Goal: Information Seeking & Learning: Learn about a topic

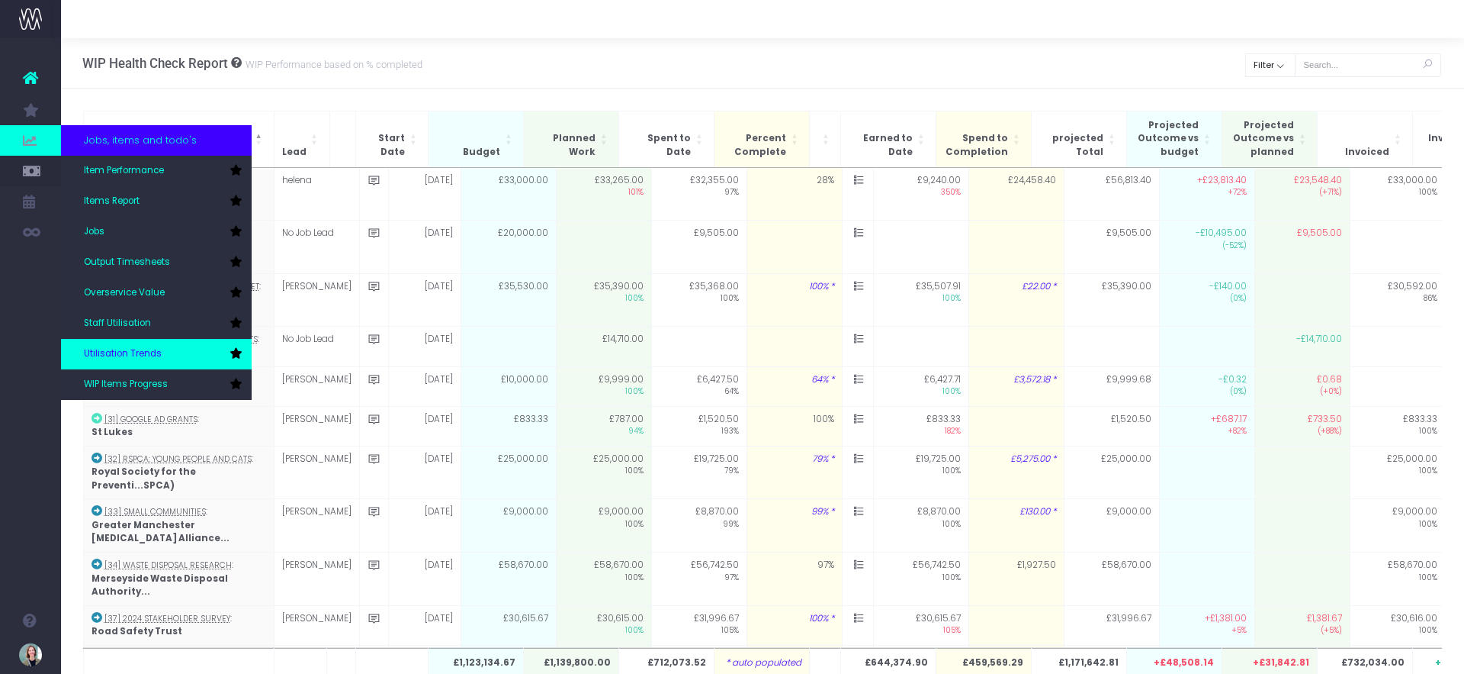
click at [156, 346] on link "Utilisation Trends" at bounding box center [156, 354] width 191 height 31
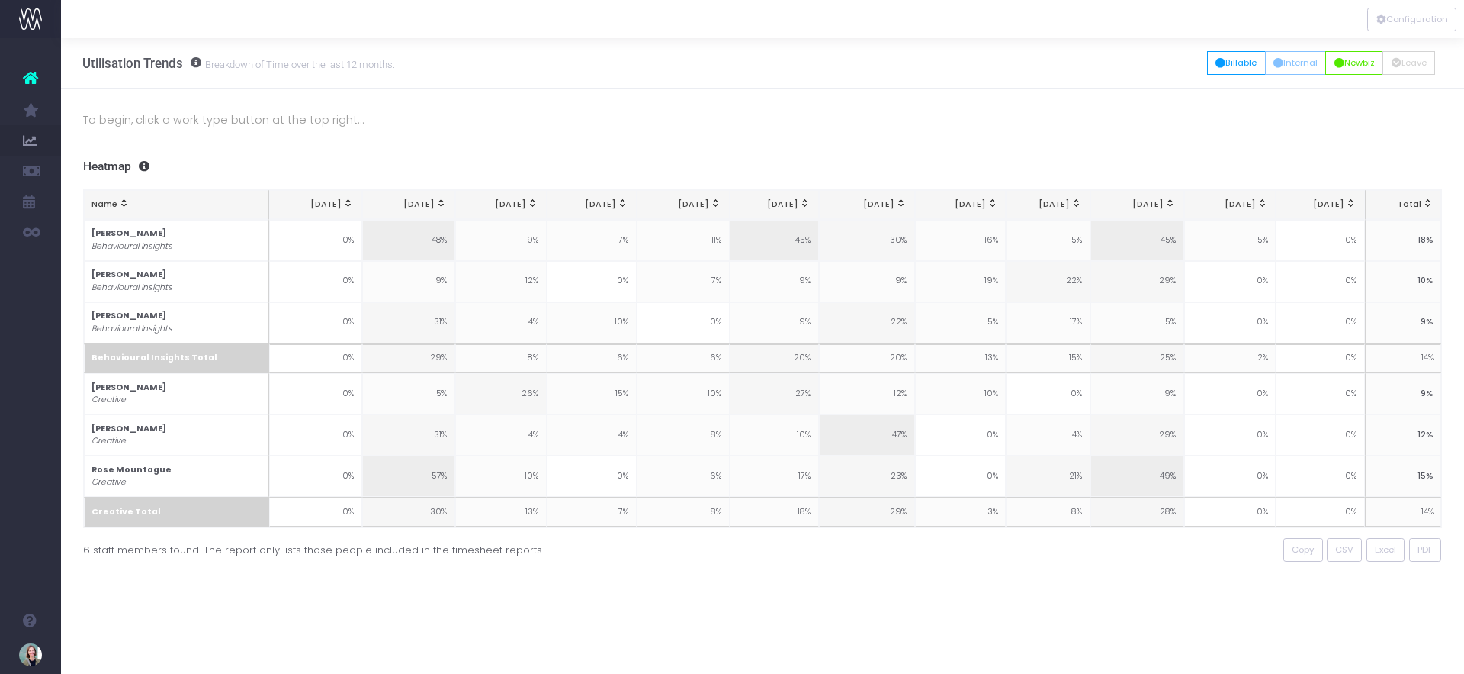
click at [291, 119] on p "To begin, click a work type button at the top right..." at bounding box center [763, 120] width 1360 height 18
click at [320, 121] on p "To begin, click a work type button at the top right..." at bounding box center [763, 120] width 1360 height 18
click at [1362, 59] on button "Newbiz" at bounding box center [1355, 63] width 58 height 24
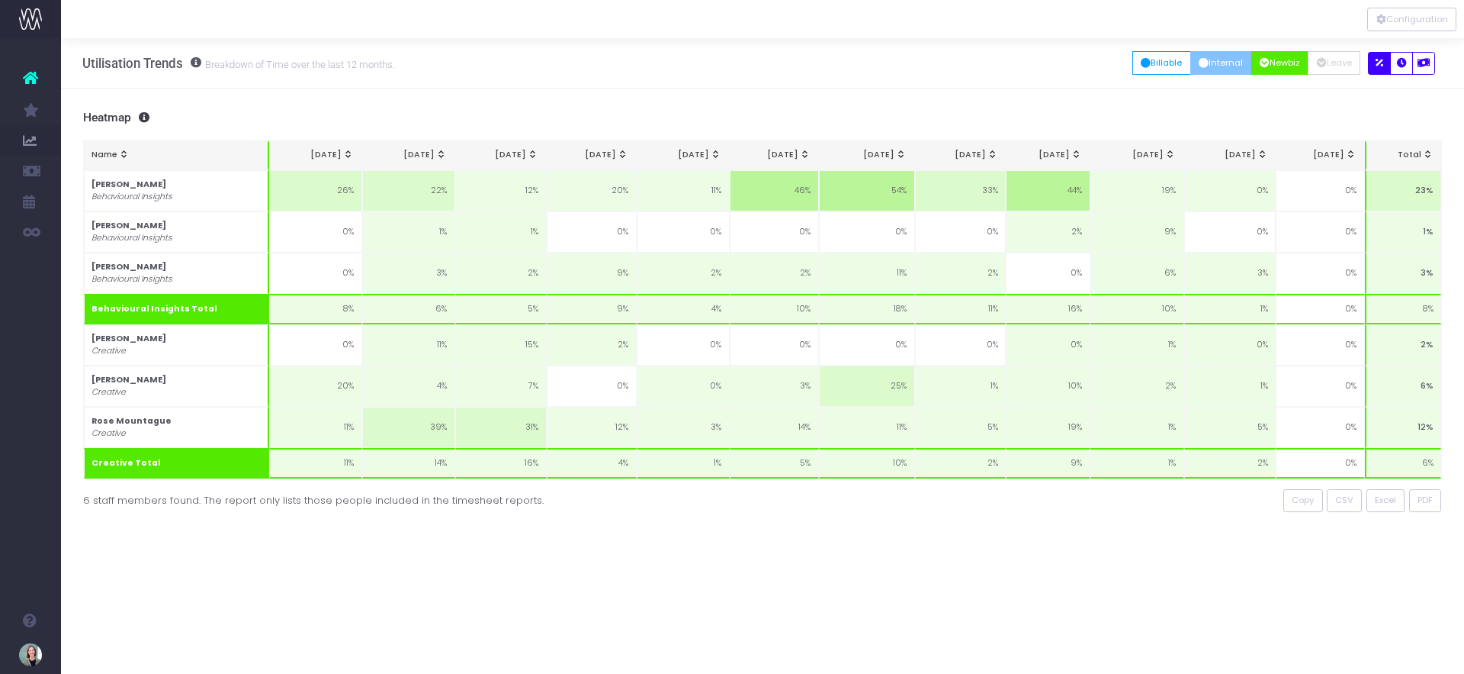
click at [1207, 59] on button "Internal" at bounding box center [1222, 63] width 62 height 24
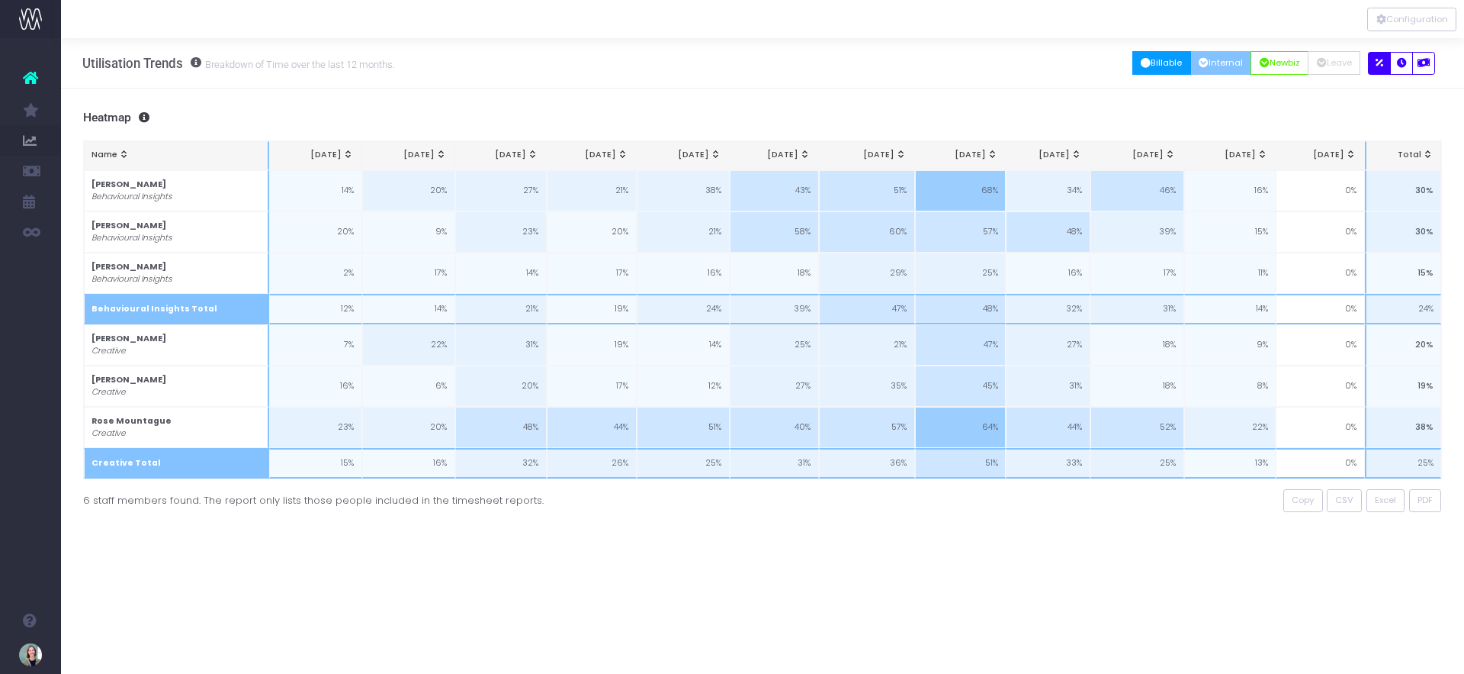
click at [1153, 60] on button "Billable" at bounding box center [1162, 63] width 59 height 24
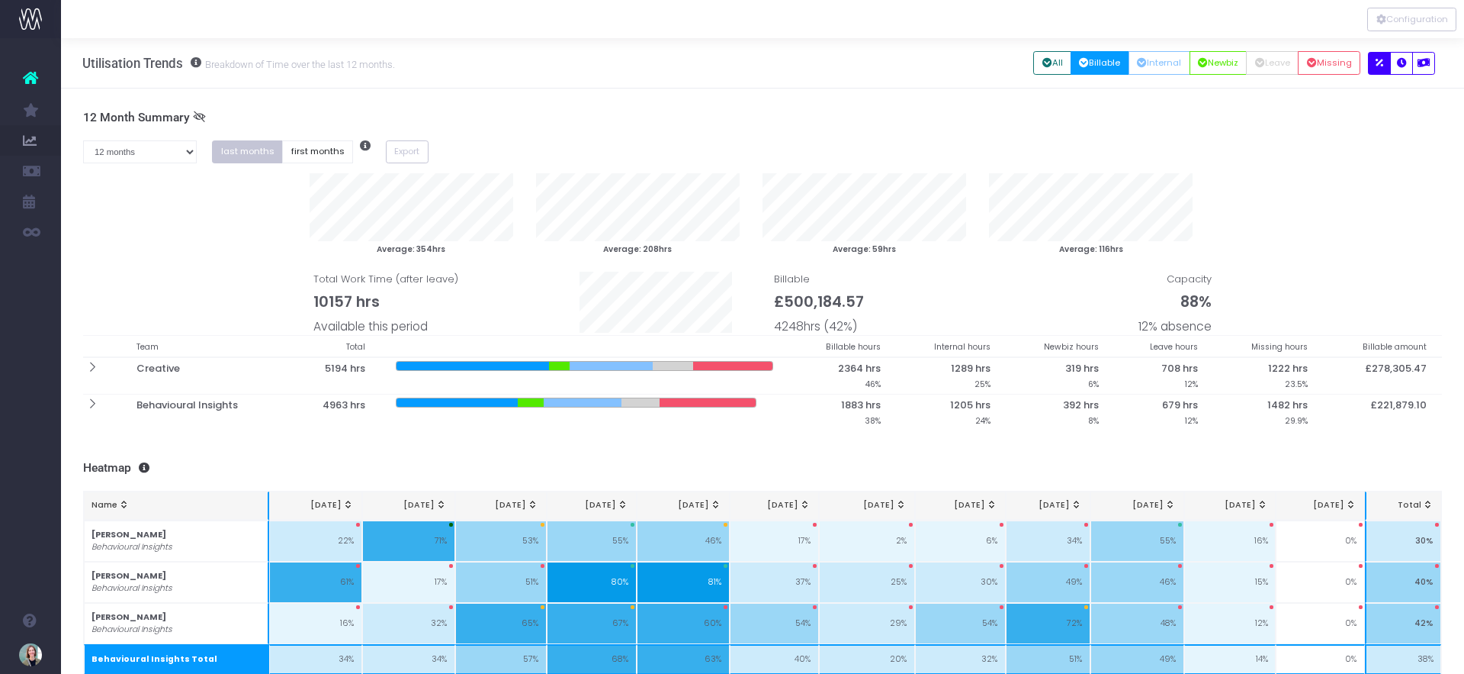
click at [33, 79] on icon at bounding box center [30, 78] width 15 height 20
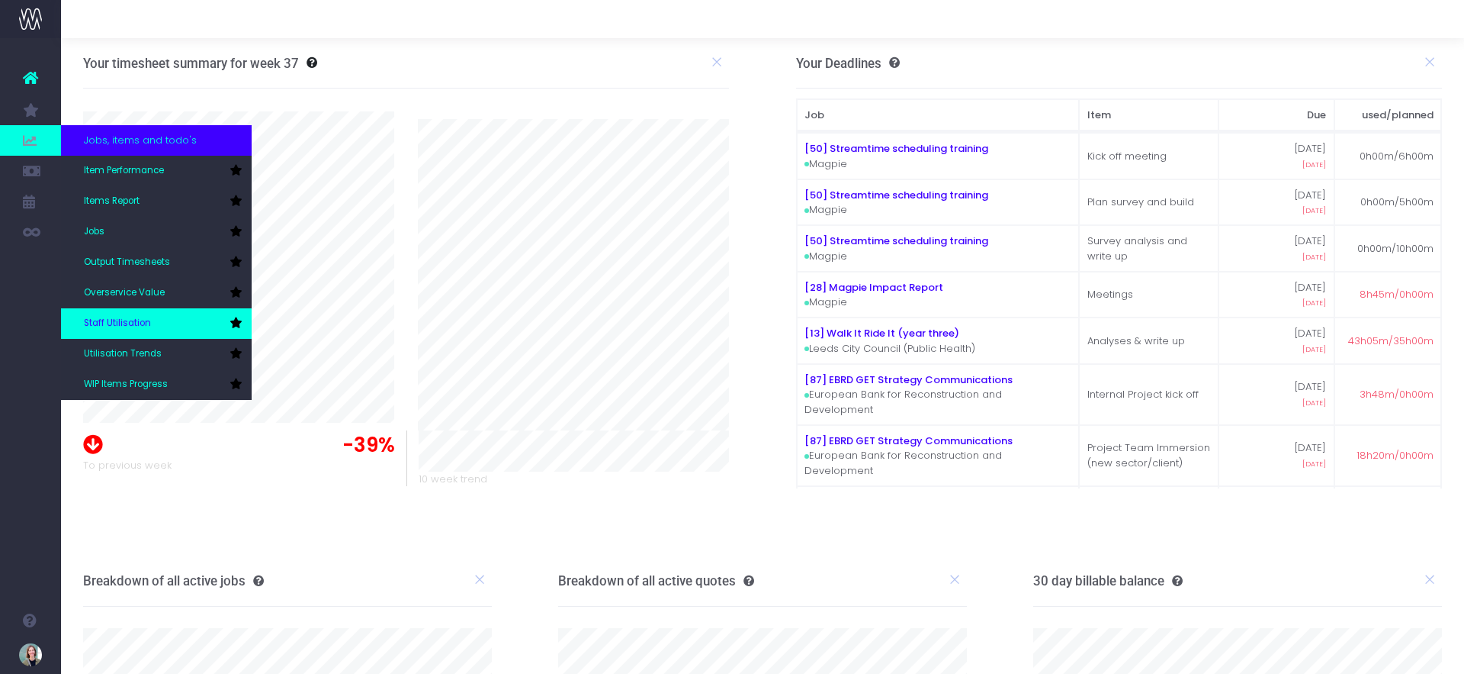
click at [120, 310] on link "Staff Utilisation" at bounding box center [156, 323] width 191 height 31
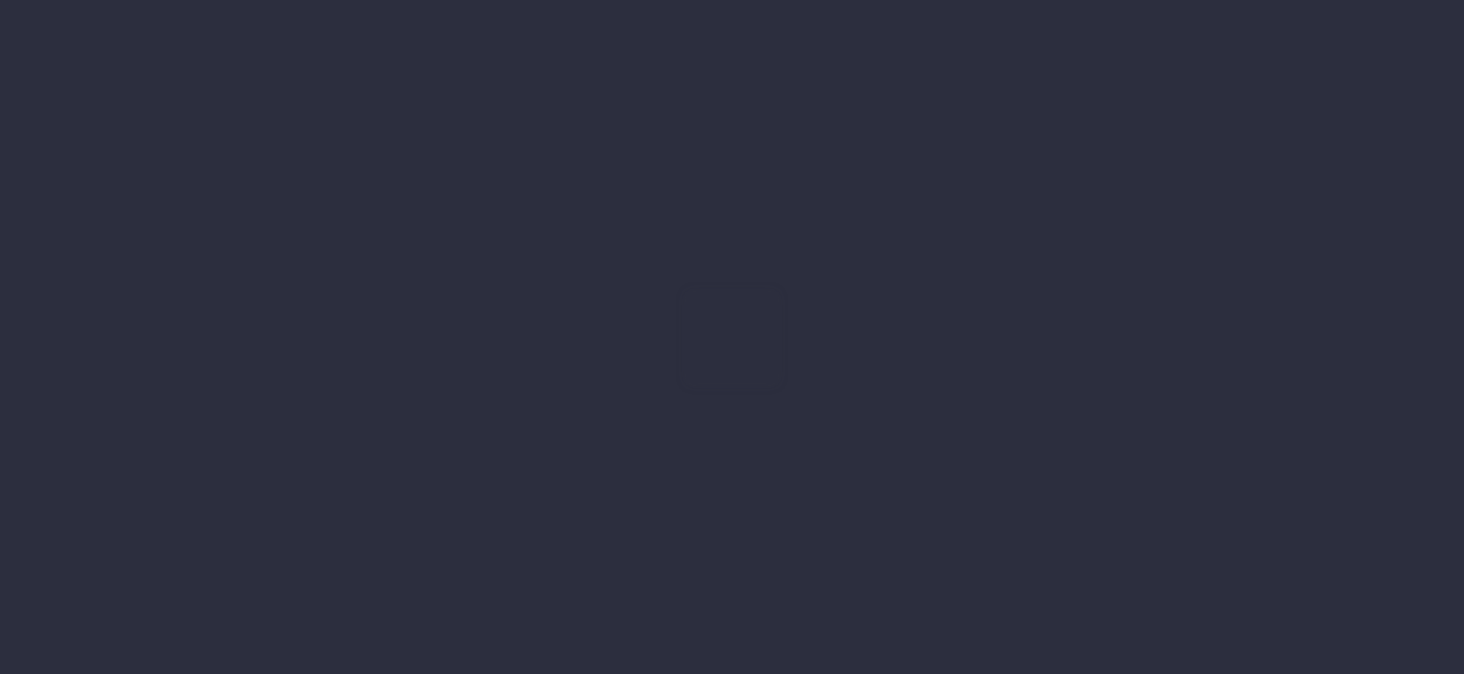
type input "[DATE]"
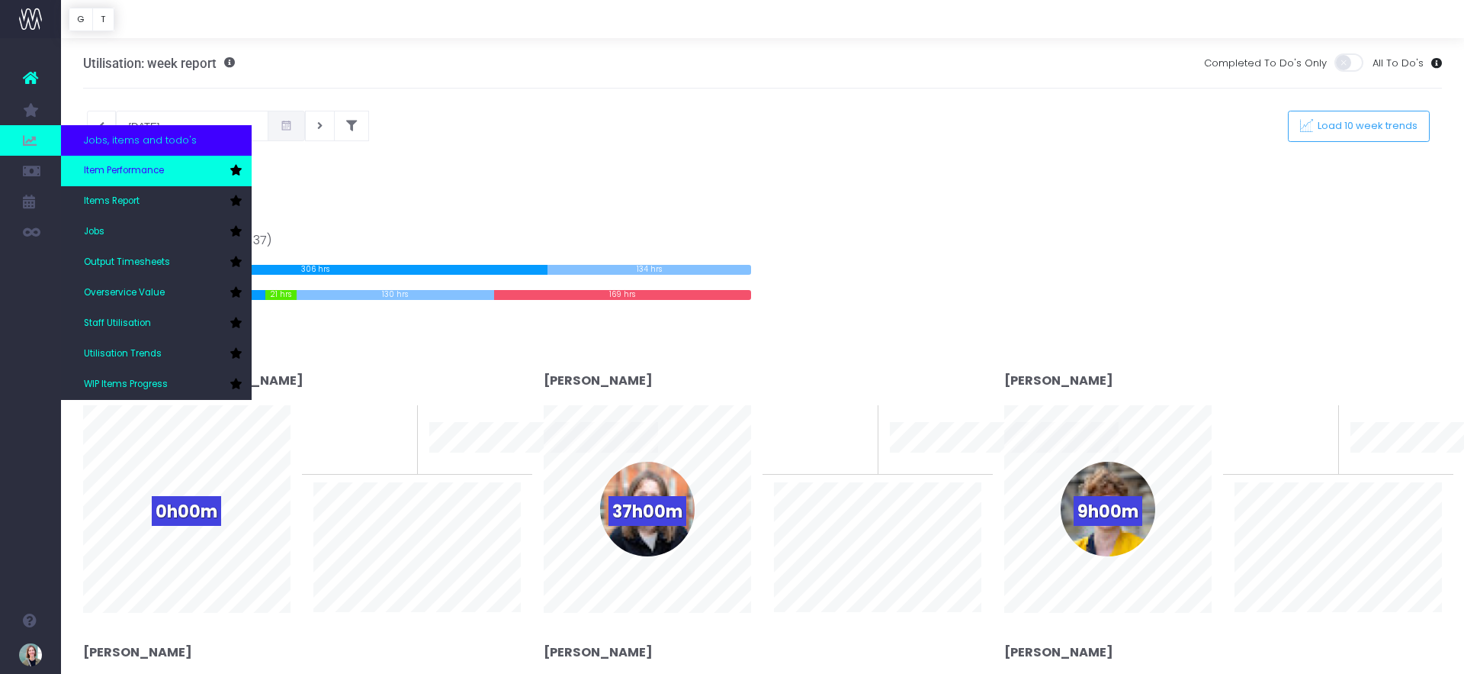
click at [124, 166] on span "Item Performance" at bounding box center [124, 171] width 80 height 14
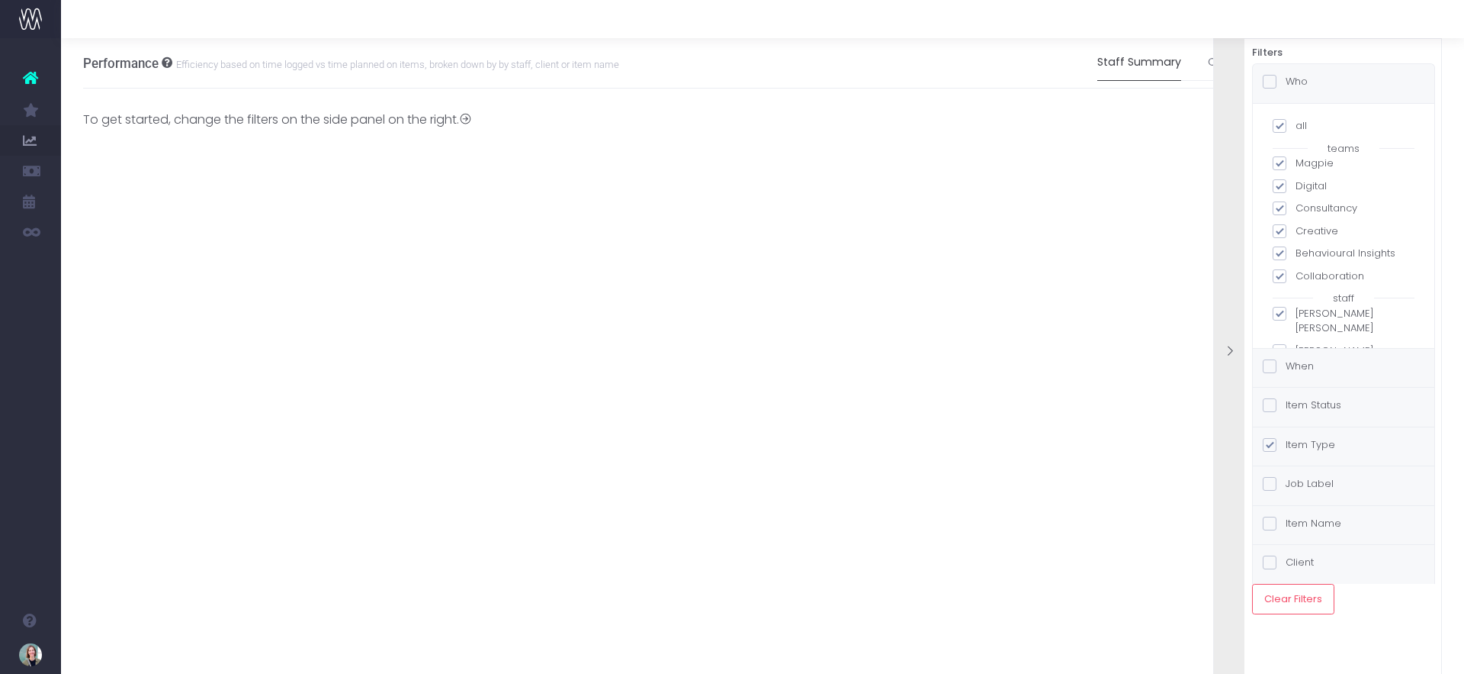
click at [1229, 359] on div at bounding box center [1229, 352] width 31 height 15
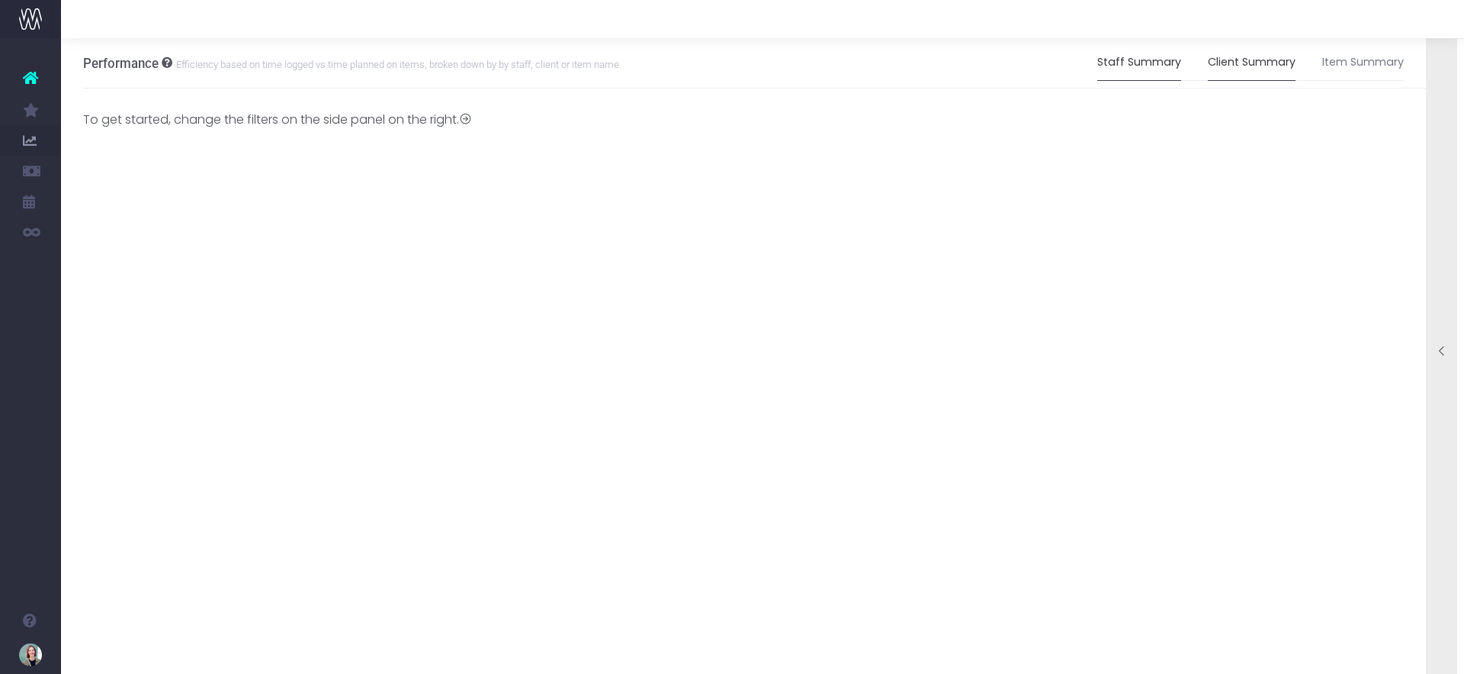
click at [1278, 68] on link "Client Summary" at bounding box center [1252, 62] width 88 height 35
click at [1355, 66] on link "Item Summary" at bounding box center [1364, 62] width 82 height 35
click at [1449, 362] on div at bounding box center [1442, 352] width 31 height 672
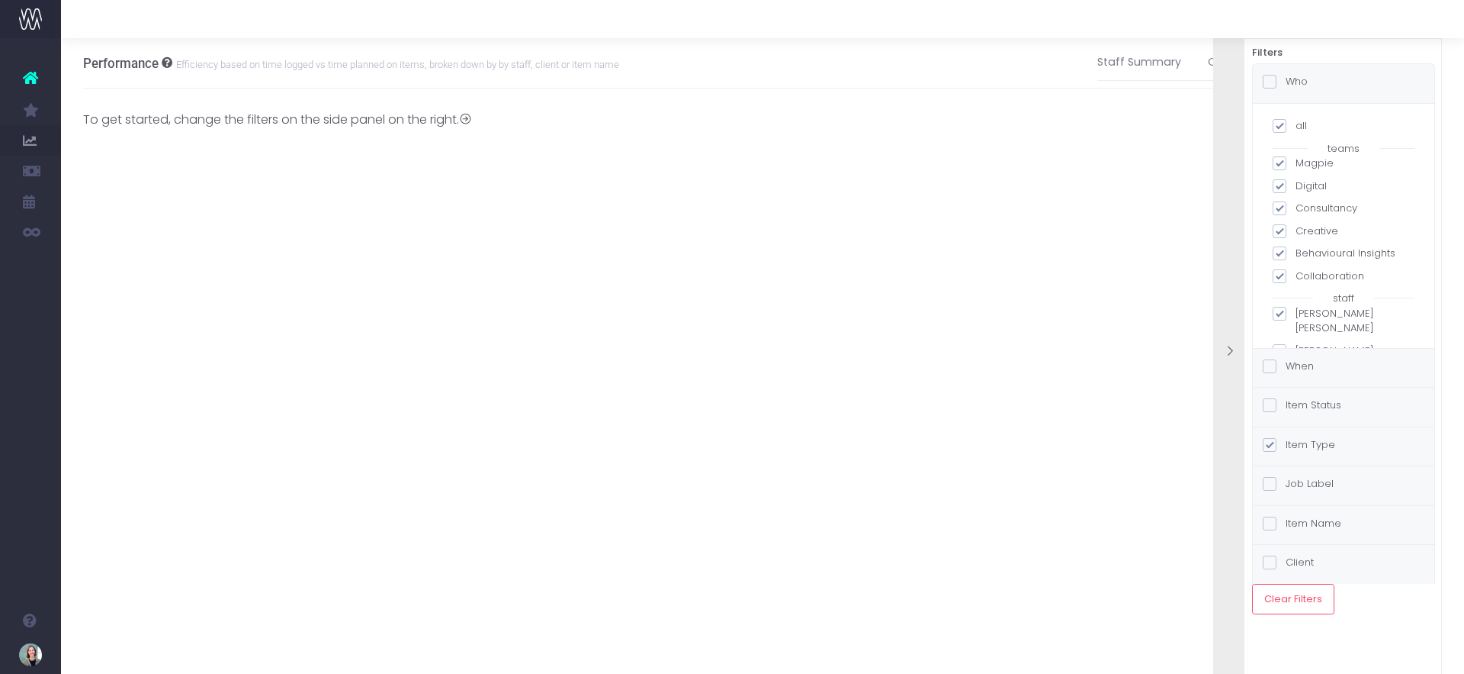
click at [1228, 345] on icon at bounding box center [1229, 351] width 13 height 13
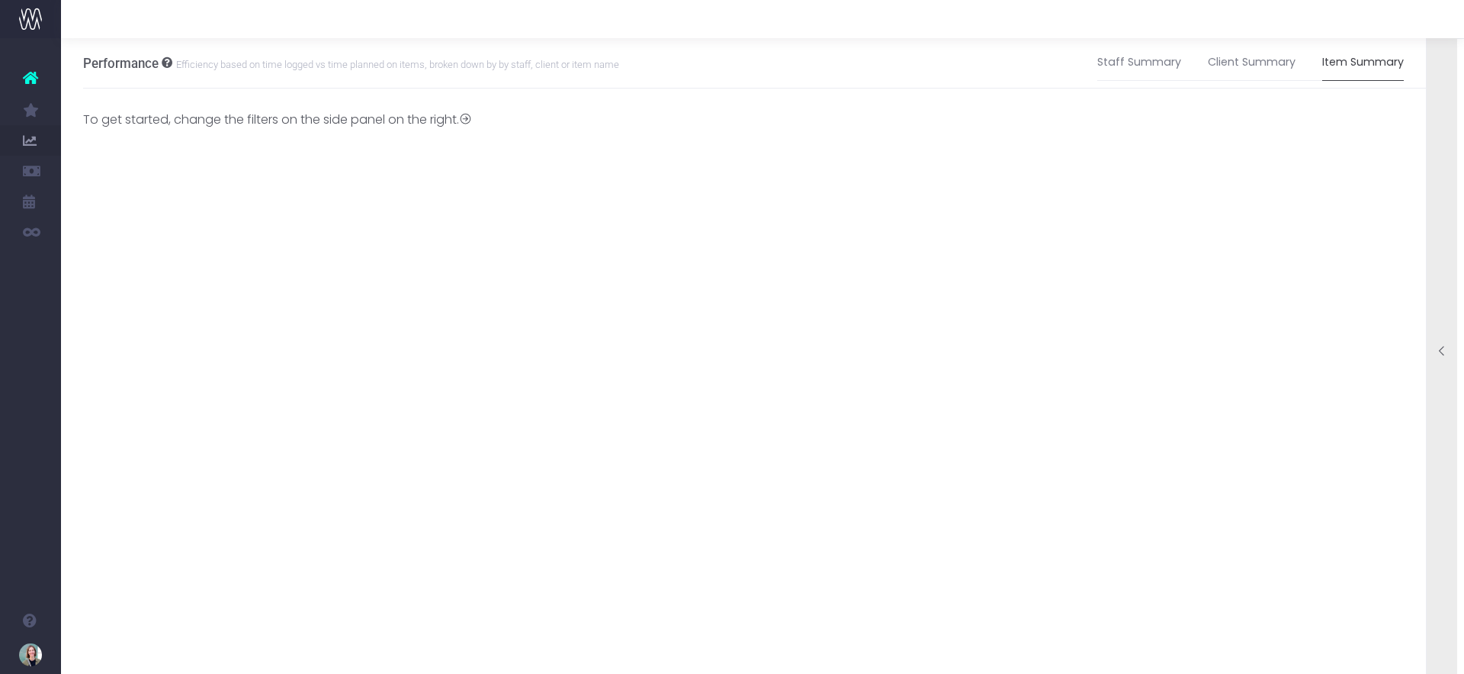
click at [1439, 350] on icon at bounding box center [1442, 351] width 13 height 13
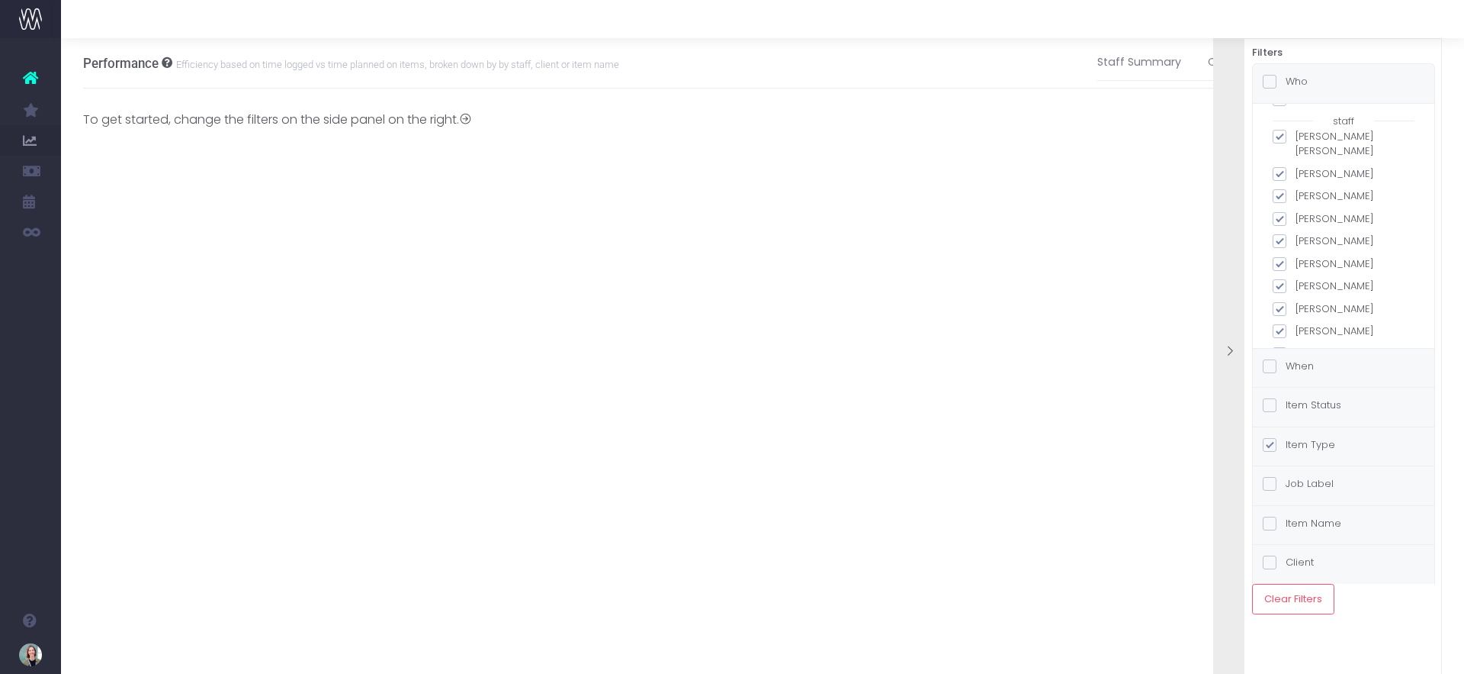
scroll to position [262, 0]
click at [1297, 564] on label "Client" at bounding box center [1288, 562] width 51 height 15
click at [1296, 564] on input "Client" at bounding box center [1291, 560] width 10 height 10
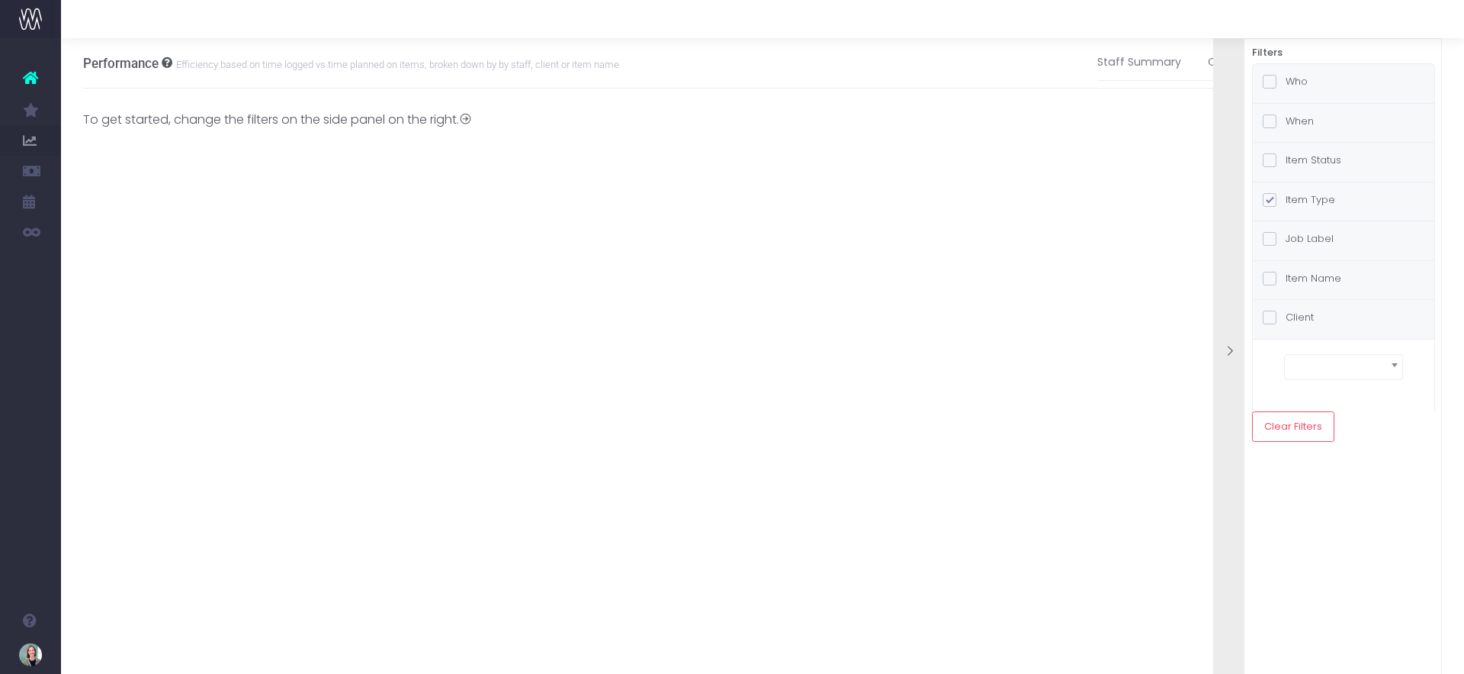
click at [1272, 319] on span at bounding box center [1270, 317] width 14 height 14
click at [1286, 319] on input "Client" at bounding box center [1291, 315] width 10 height 10
click at [1274, 317] on span at bounding box center [1270, 317] width 14 height 14
click at [1286, 317] on input "Client" at bounding box center [1291, 315] width 10 height 10
click at [1313, 372] on span at bounding box center [1343, 371] width 105 height 21
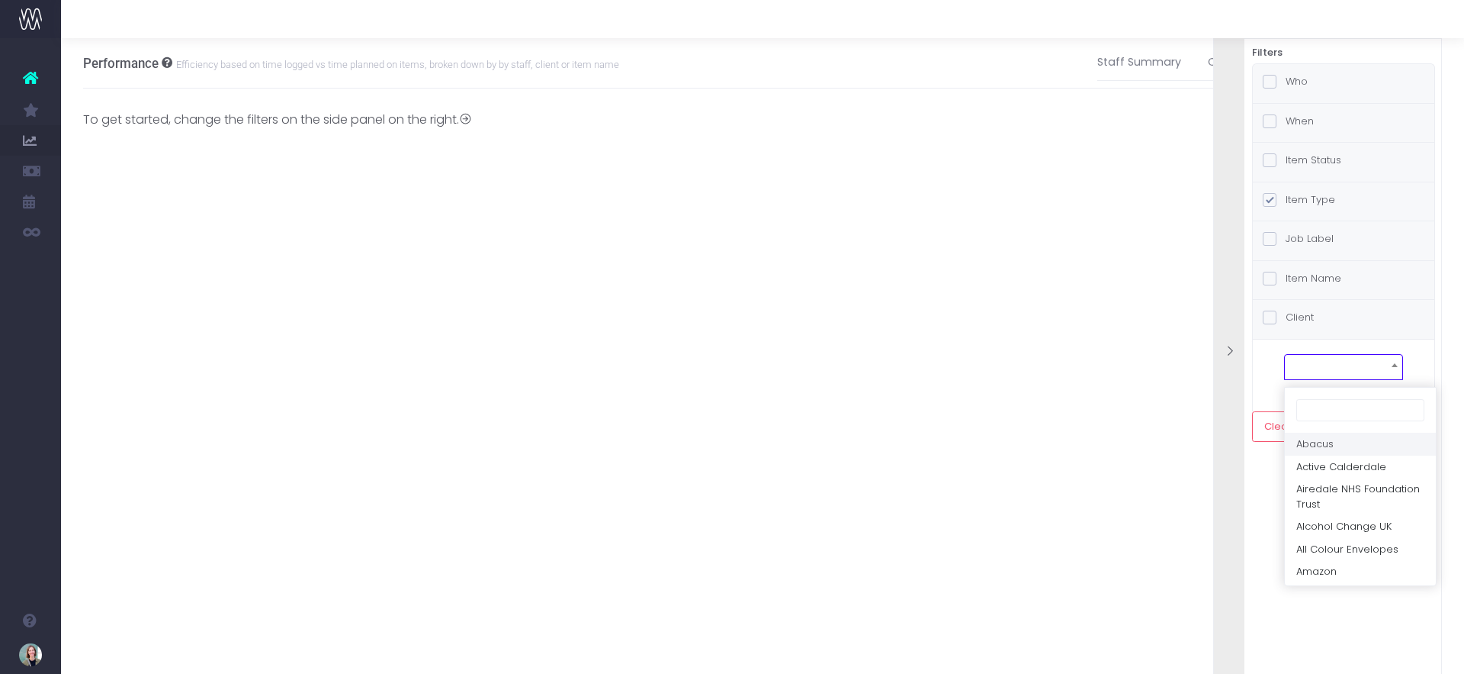
click at [1328, 417] on input "search" at bounding box center [1361, 410] width 128 height 23
type input "ebrd"
click at [1382, 427] on div "Who all teams Magpie Digital Consultancy Creative Behavioural Insights Collabor…" at bounding box center [1343, 252] width 183 height 378
click at [1290, 87] on label "Who" at bounding box center [1285, 81] width 45 height 15
click at [1290, 84] on input "Who" at bounding box center [1291, 79] width 10 height 10
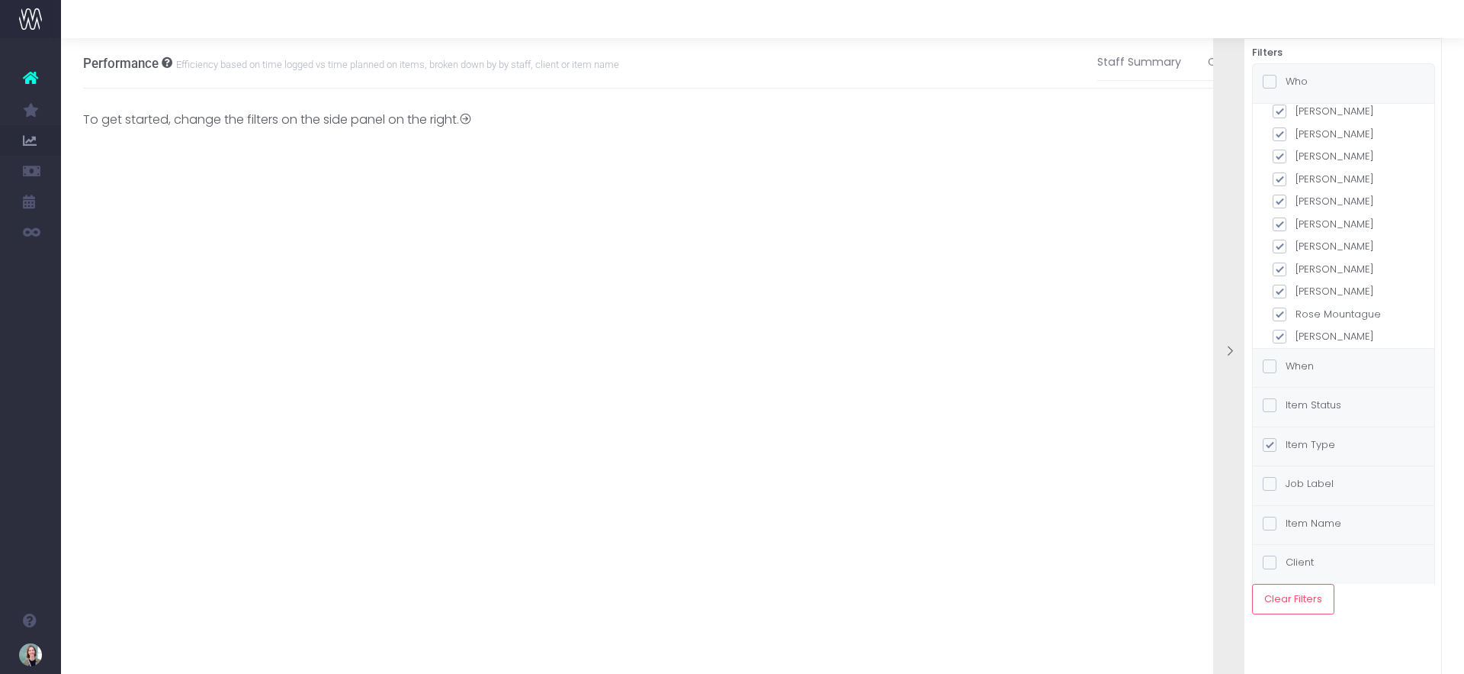
click at [1290, 87] on label "Who" at bounding box center [1285, 81] width 45 height 15
click at [1290, 84] on input "Who" at bounding box center [1291, 79] width 10 height 10
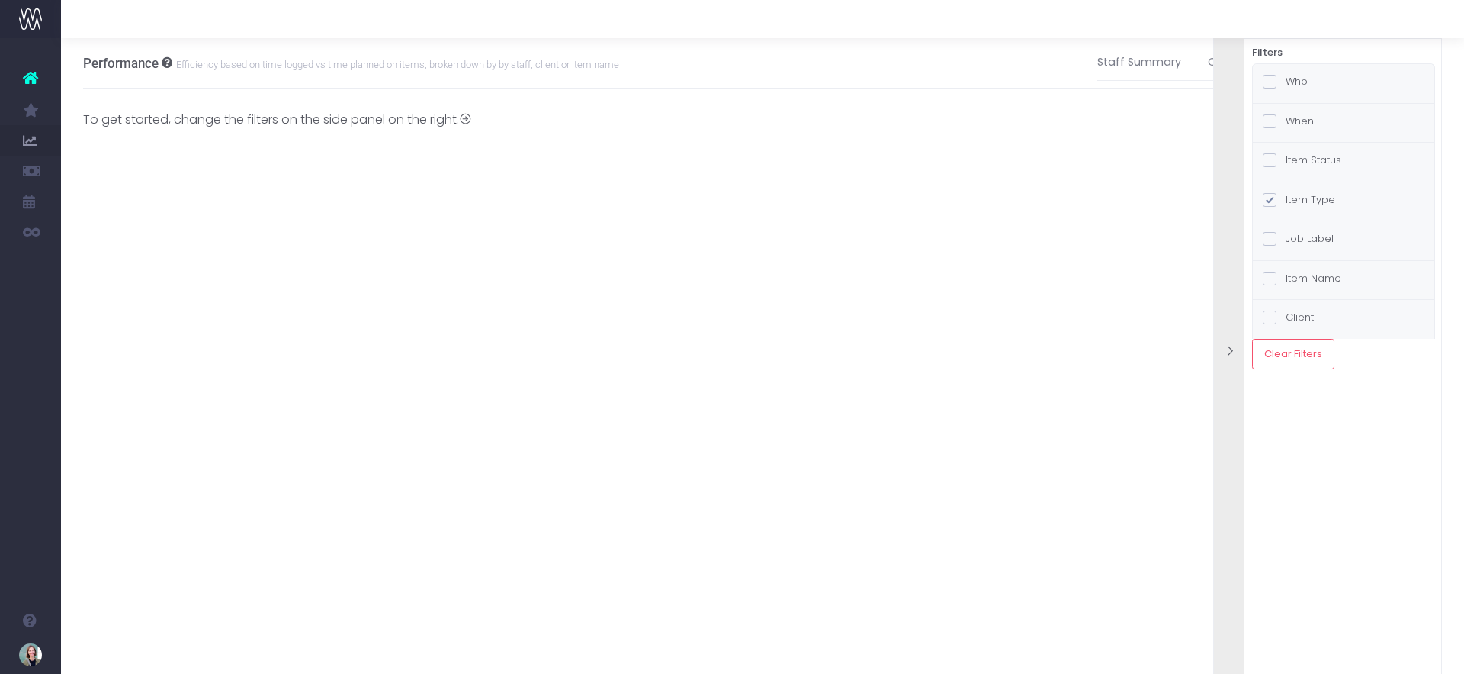
click at [1307, 197] on label "Item Type" at bounding box center [1299, 199] width 72 height 15
click at [1296, 197] on input "Item Type" at bounding box center [1291, 197] width 10 height 10
click at [1320, 211] on div "Item Type" at bounding box center [1344, 201] width 182 height 39
click at [1321, 242] on label "Job Label" at bounding box center [1298, 238] width 71 height 15
click at [1296, 241] on input "Job Label" at bounding box center [1291, 236] width 10 height 10
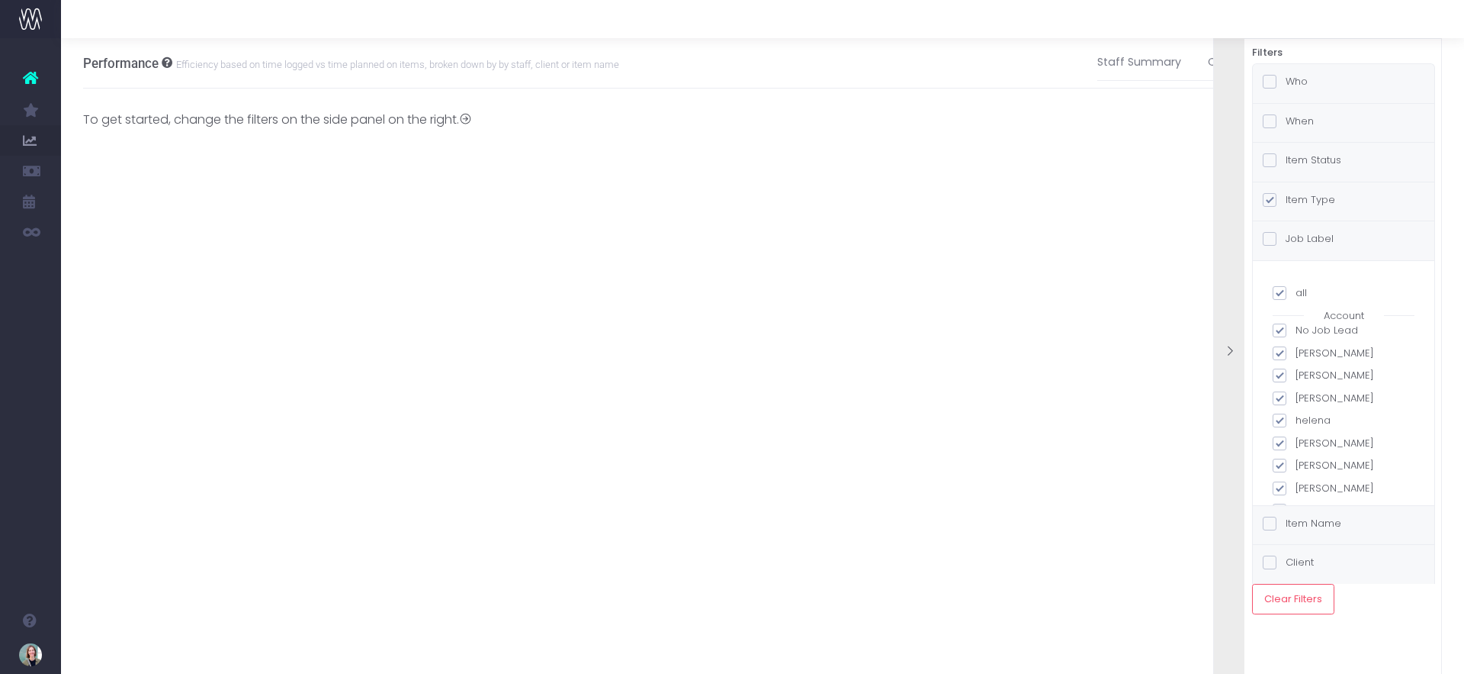
click at [1321, 242] on label "Job Label" at bounding box center [1298, 238] width 71 height 15
click at [1296, 241] on input "Job Label" at bounding box center [1291, 236] width 10 height 10
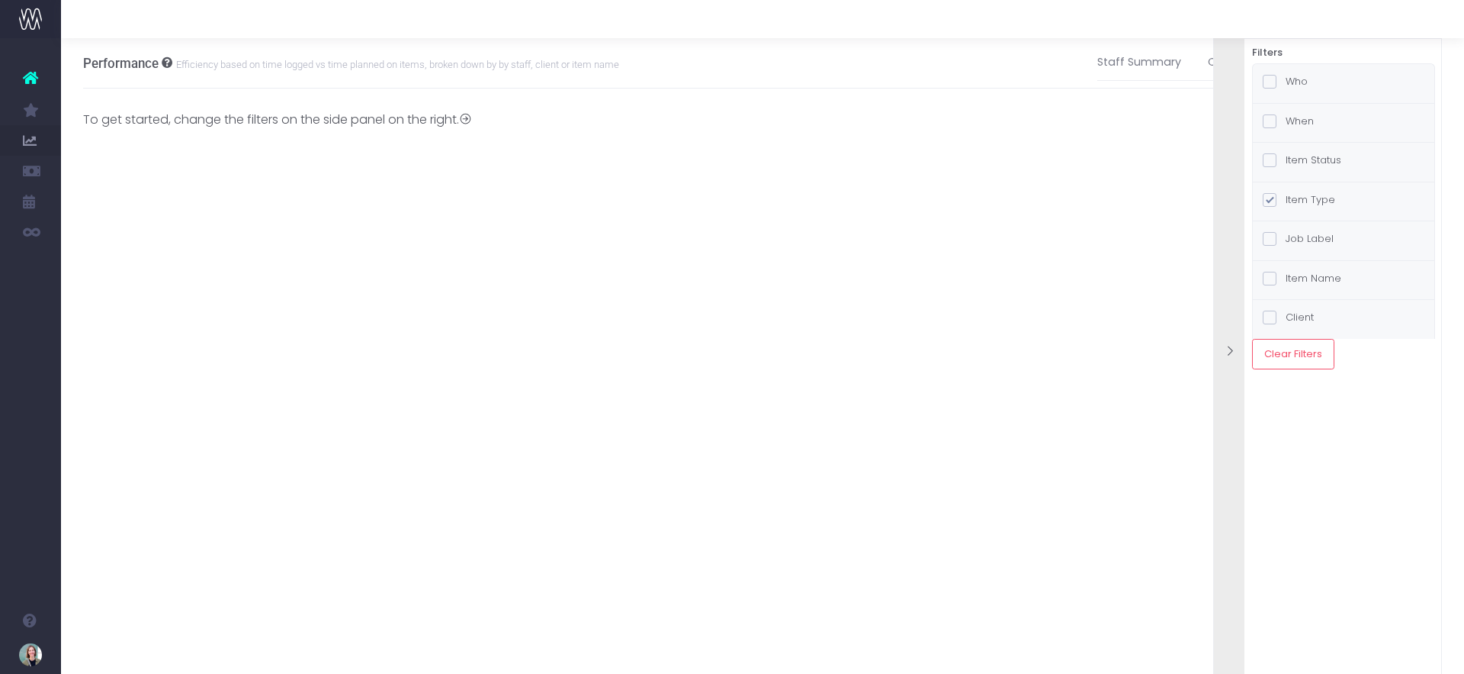
click at [1333, 283] on label "Item Name" at bounding box center [1302, 278] width 79 height 15
click at [1296, 281] on input "Item Name" at bounding box center [1291, 276] width 10 height 10
click at [1350, 330] on span at bounding box center [1344, 332] width 128 height 21
click at [1348, 397] on li "Searching…" at bounding box center [1349, 405] width 151 height 23
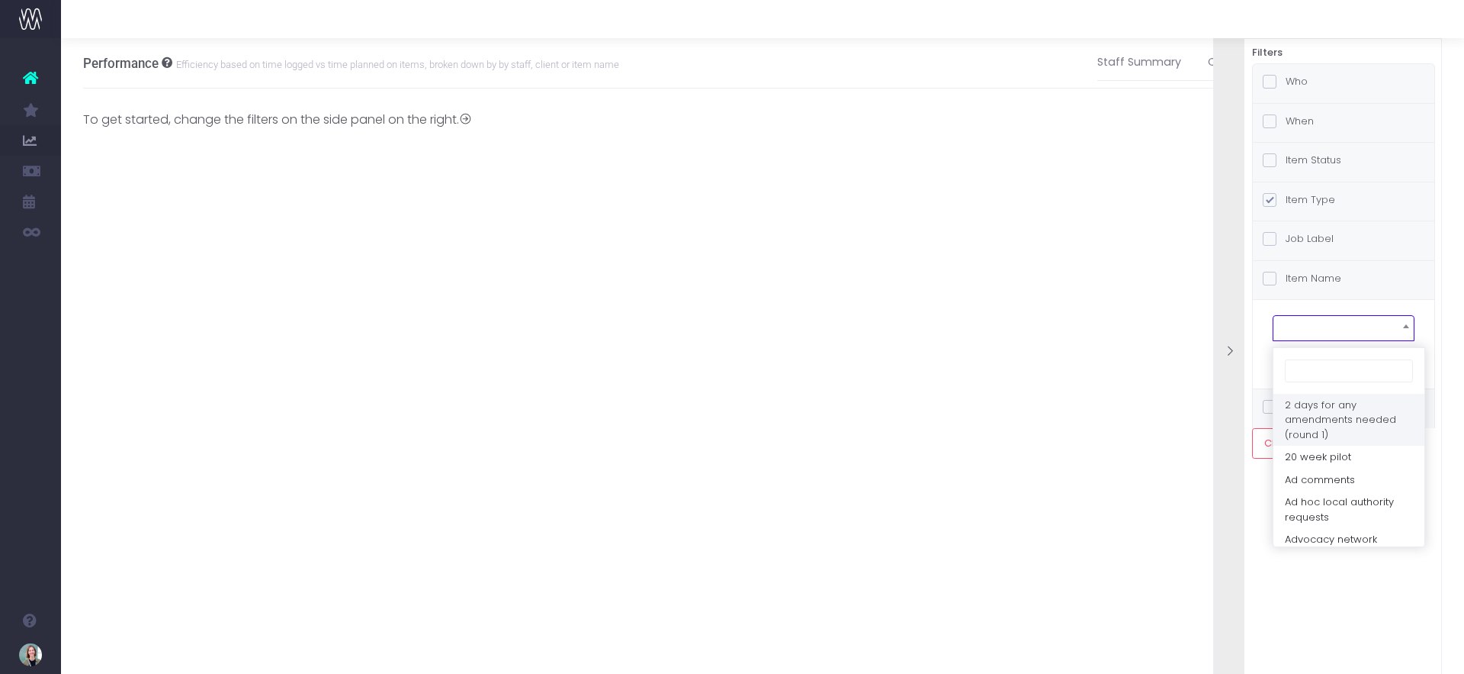
click at [1339, 378] on input "search" at bounding box center [1349, 370] width 128 height 23
click at [1364, 604] on div "Filters Who all teams Magpie Digital Consultancy Creative Behavioural Insights …" at bounding box center [1328, 375] width 229 height 674
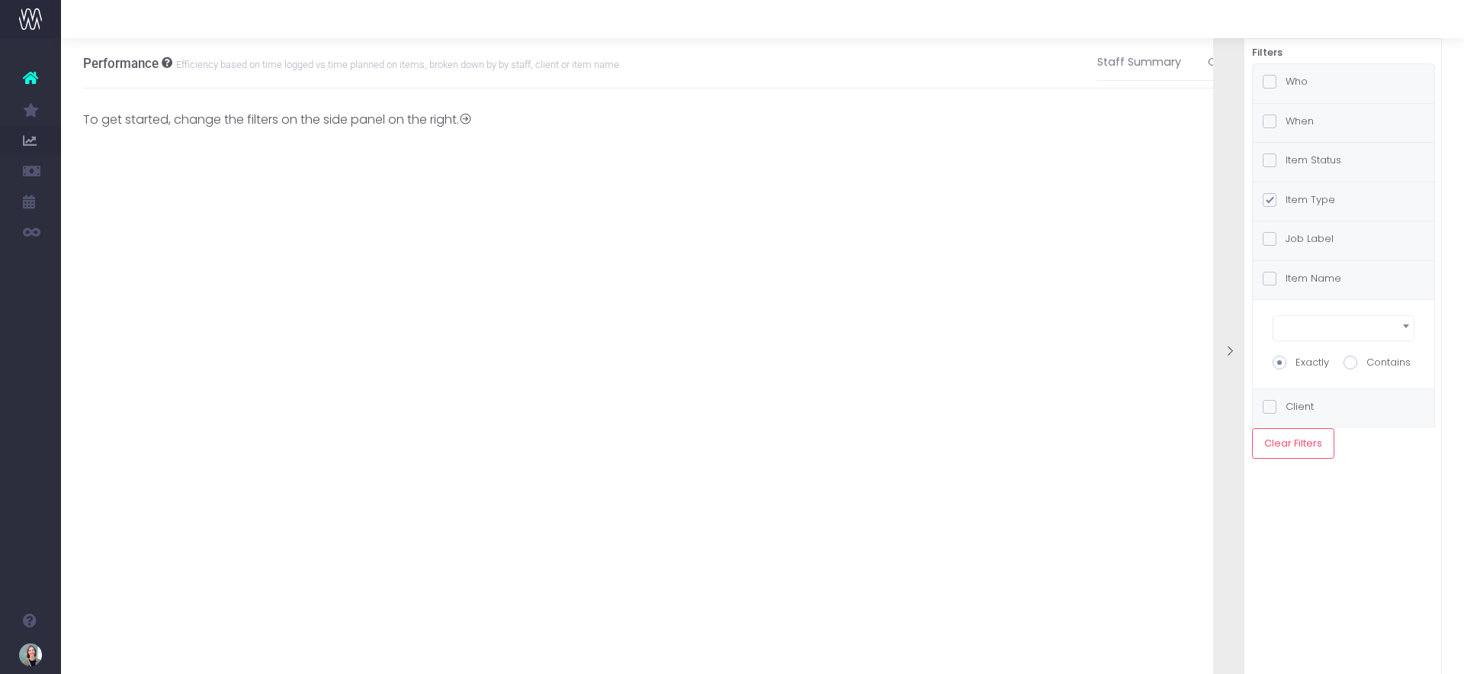
click at [1240, 234] on div at bounding box center [1229, 352] width 31 height 672
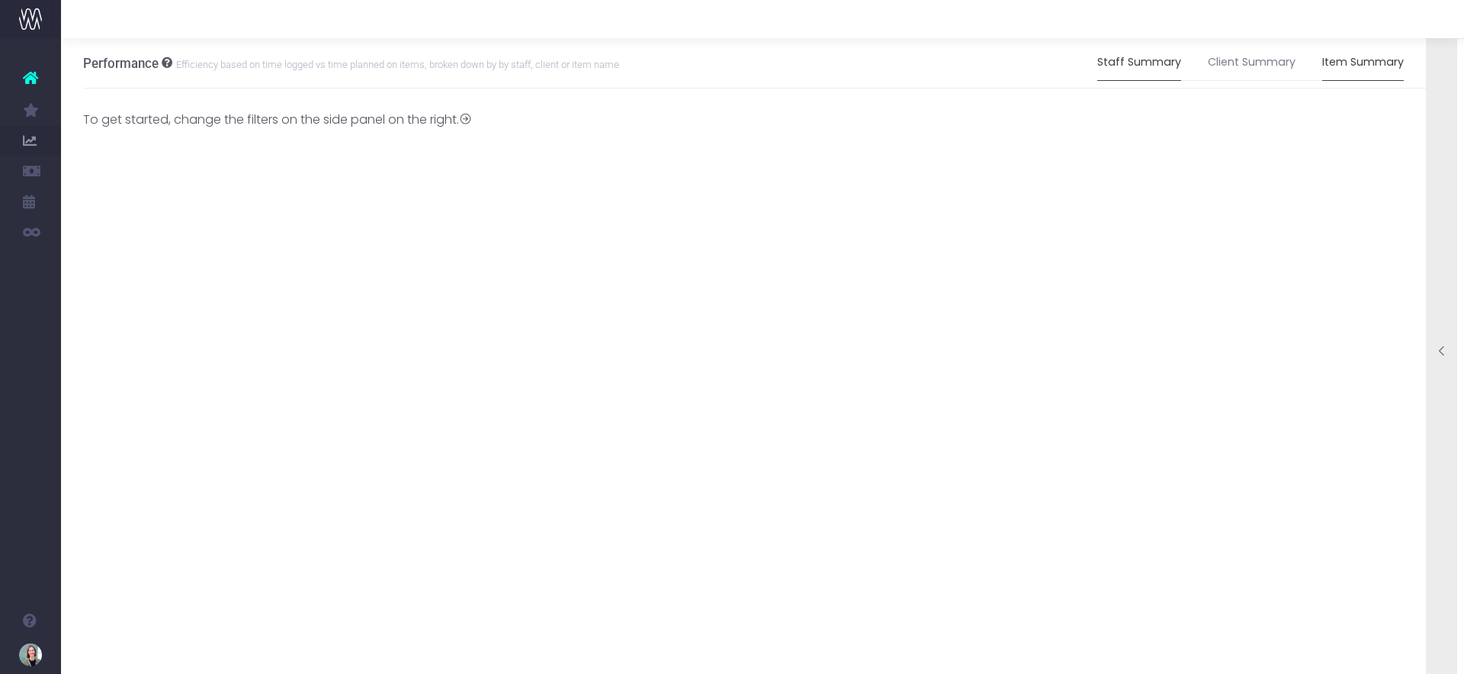
click at [1154, 64] on link "Staff Summary" at bounding box center [1140, 62] width 84 height 35
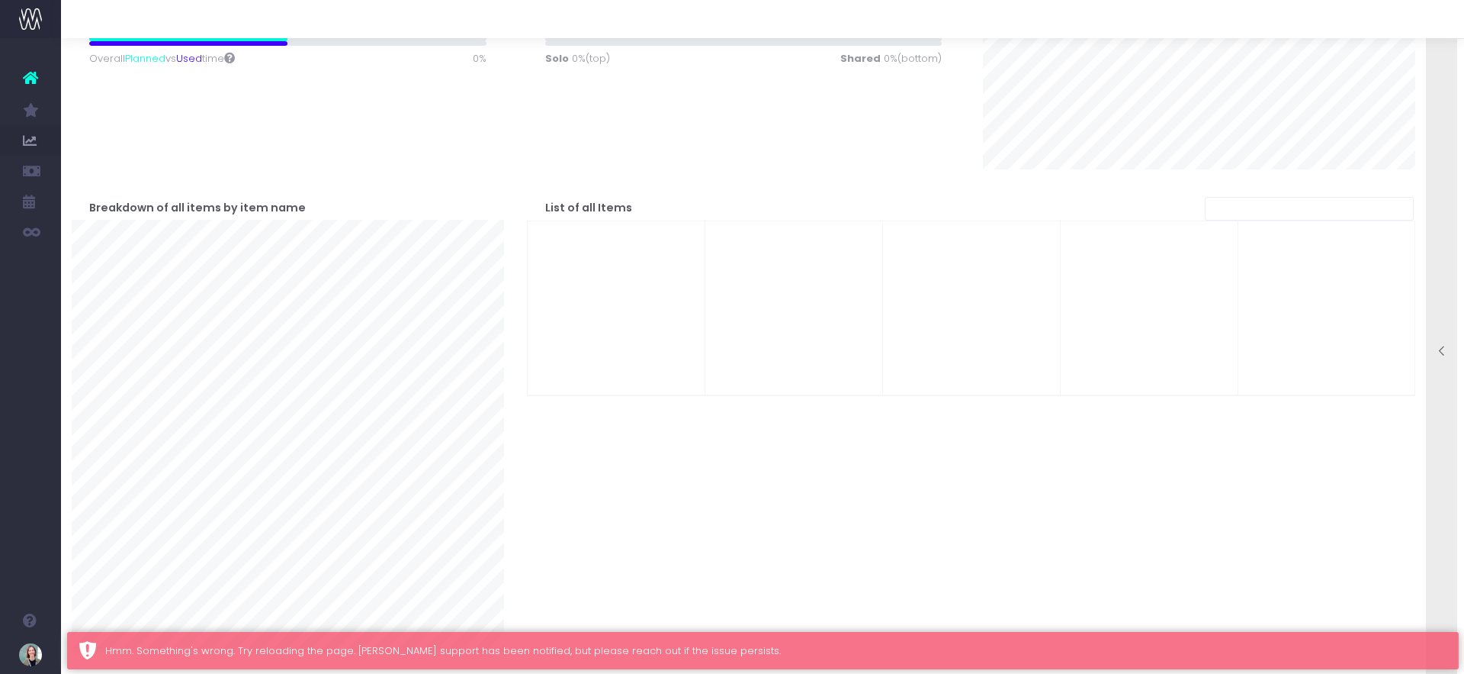
scroll to position [0, 0]
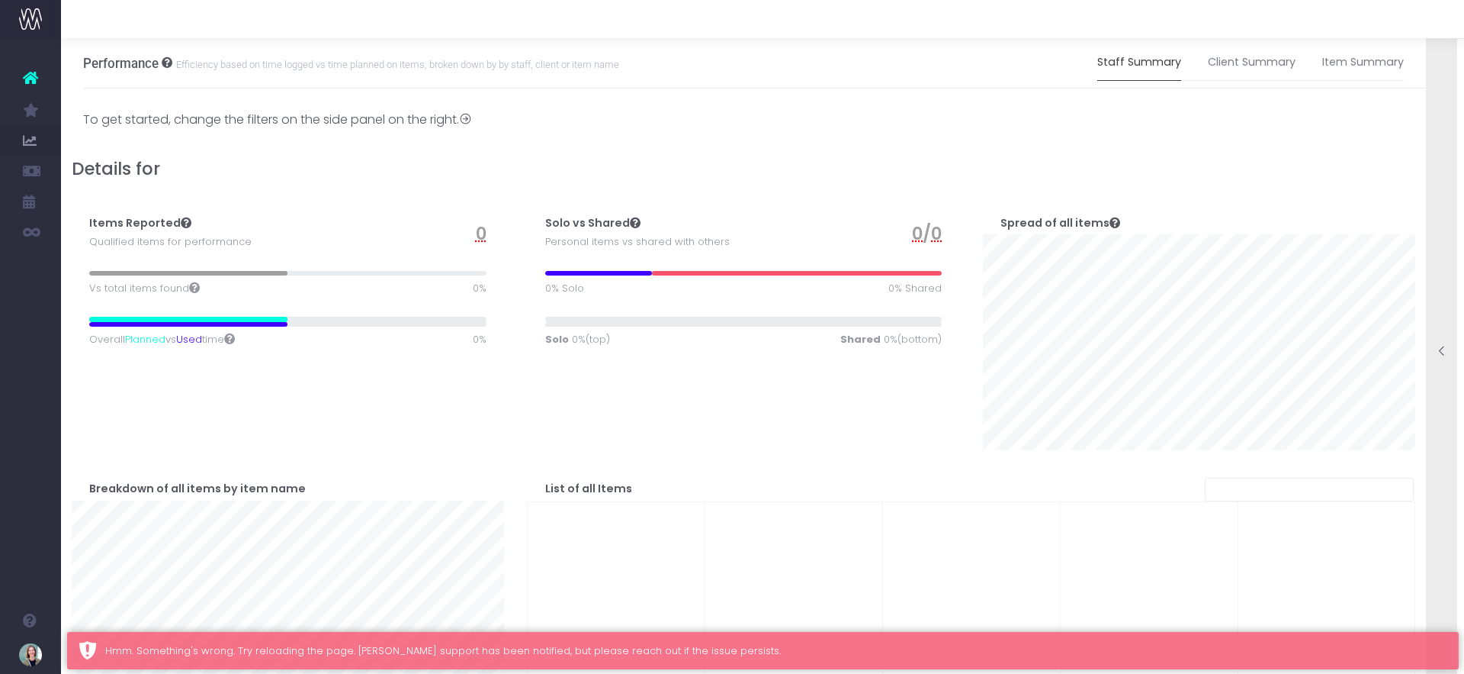
click at [1140, 55] on link "Staff Summary" at bounding box center [1140, 62] width 84 height 35
click at [1147, 61] on link "Staff Summary" at bounding box center [1140, 62] width 84 height 35
click at [1428, 243] on div at bounding box center [1442, 352] width 31 height 672
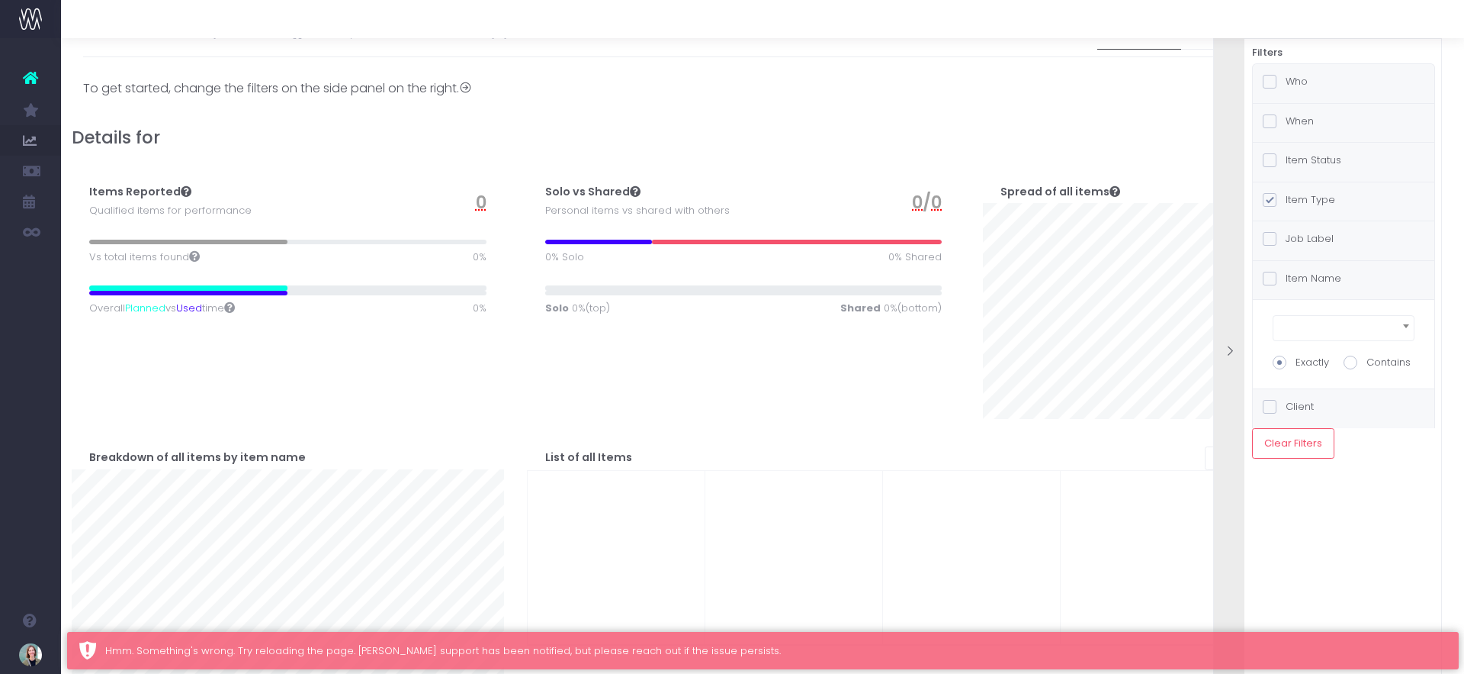
scroll to position [13, 0]
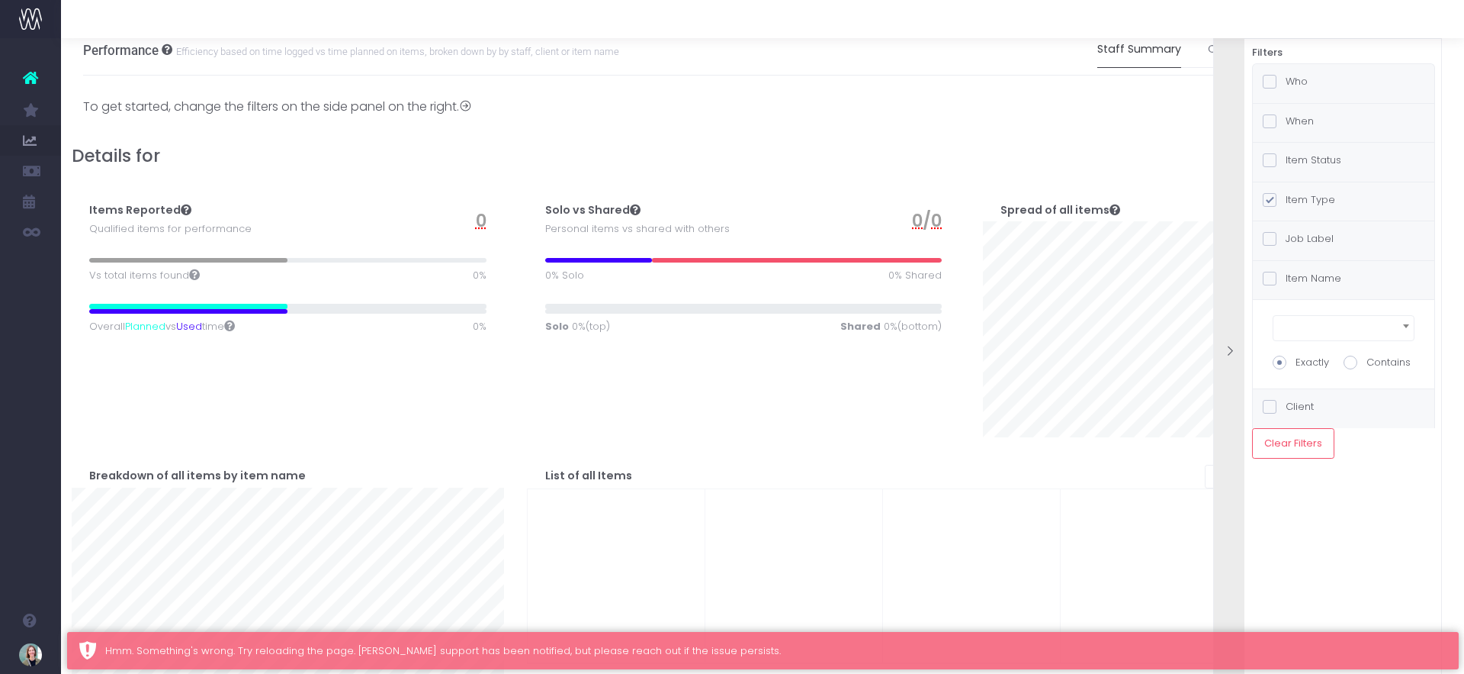
click at [1336, 324] on span at bounding box center [1344, 332] width 128 height 21
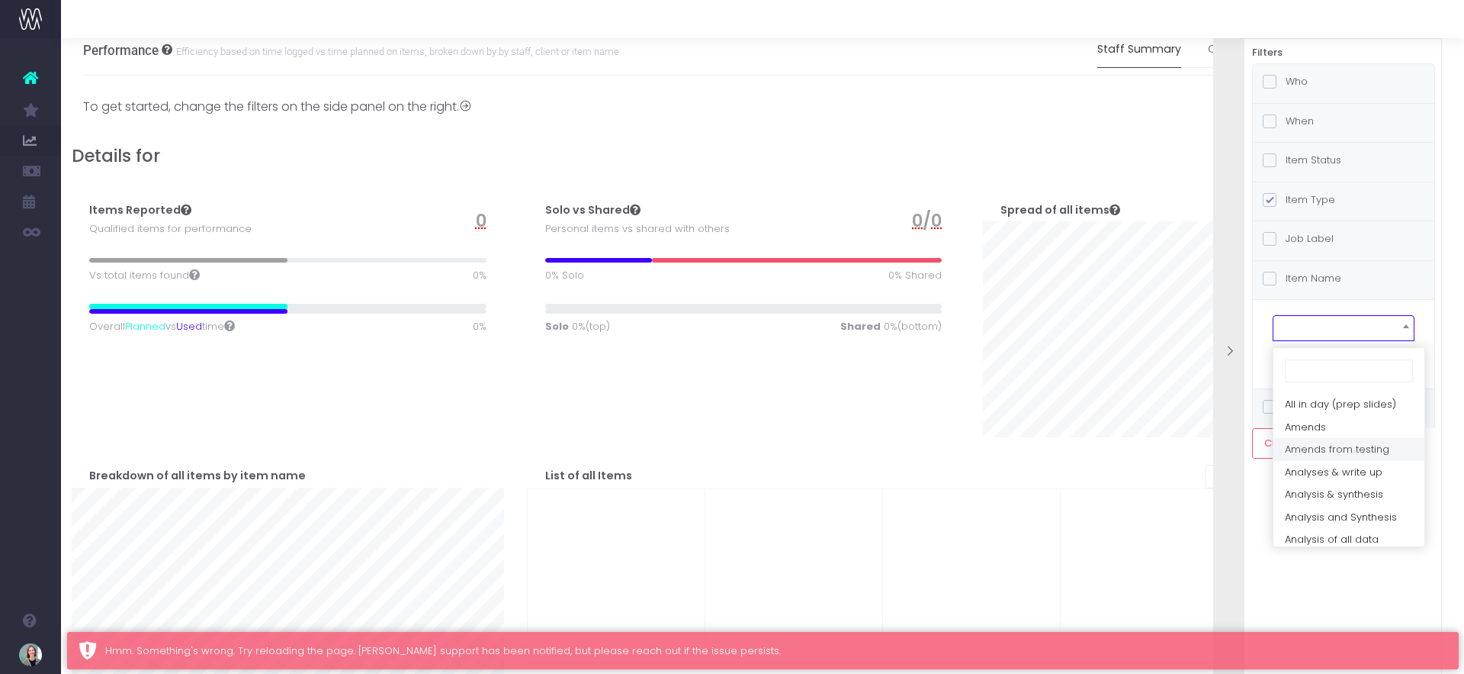
scroll to position [0, 0]
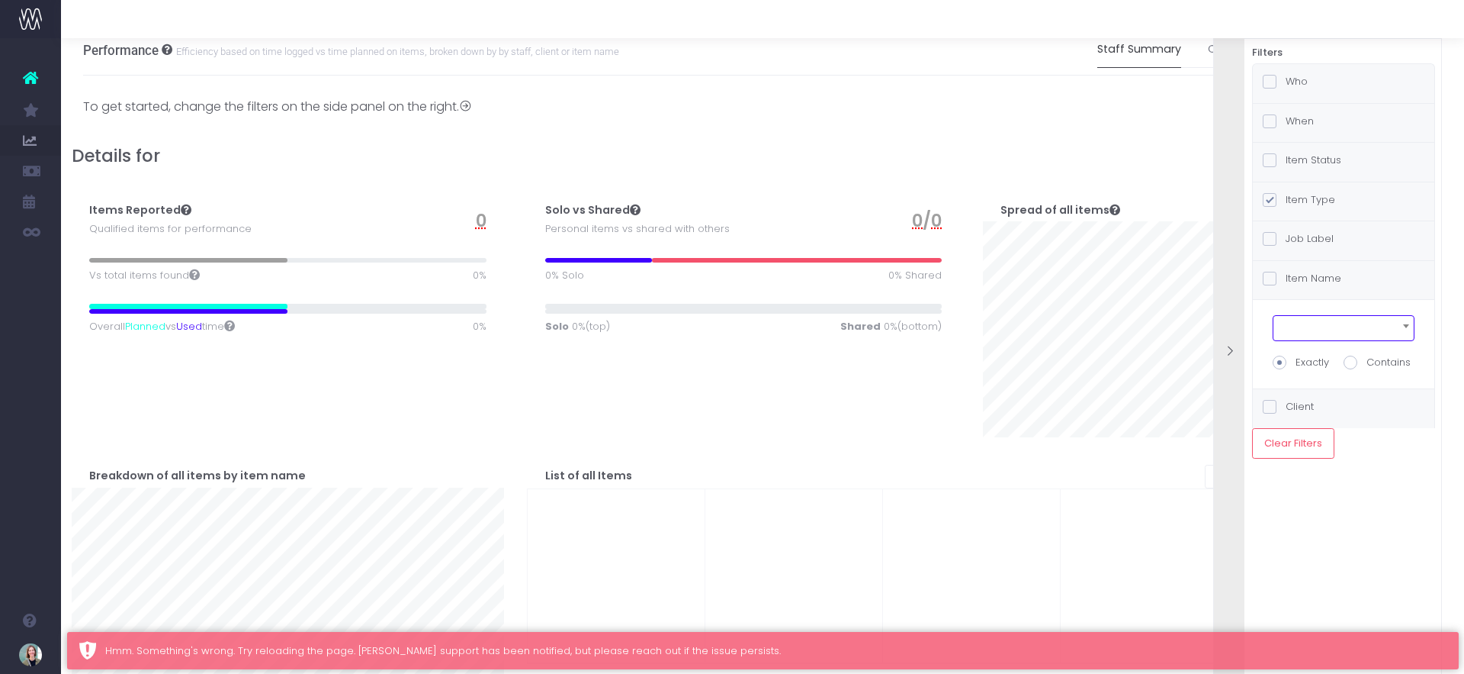
click at [1336, 322] on span at bounding box center [1344, 332] width 128 height 21
click at [1308, 403] on label "Client" at bounding box center [1288, 406] width 51 height 15
click at [1296, 403] on input "Client" at bounding box center [1291, 404] width 10 height 10
click at [1305, 366] on span "× ebrd" at bounding box center [1343, 371] width 105 height 21
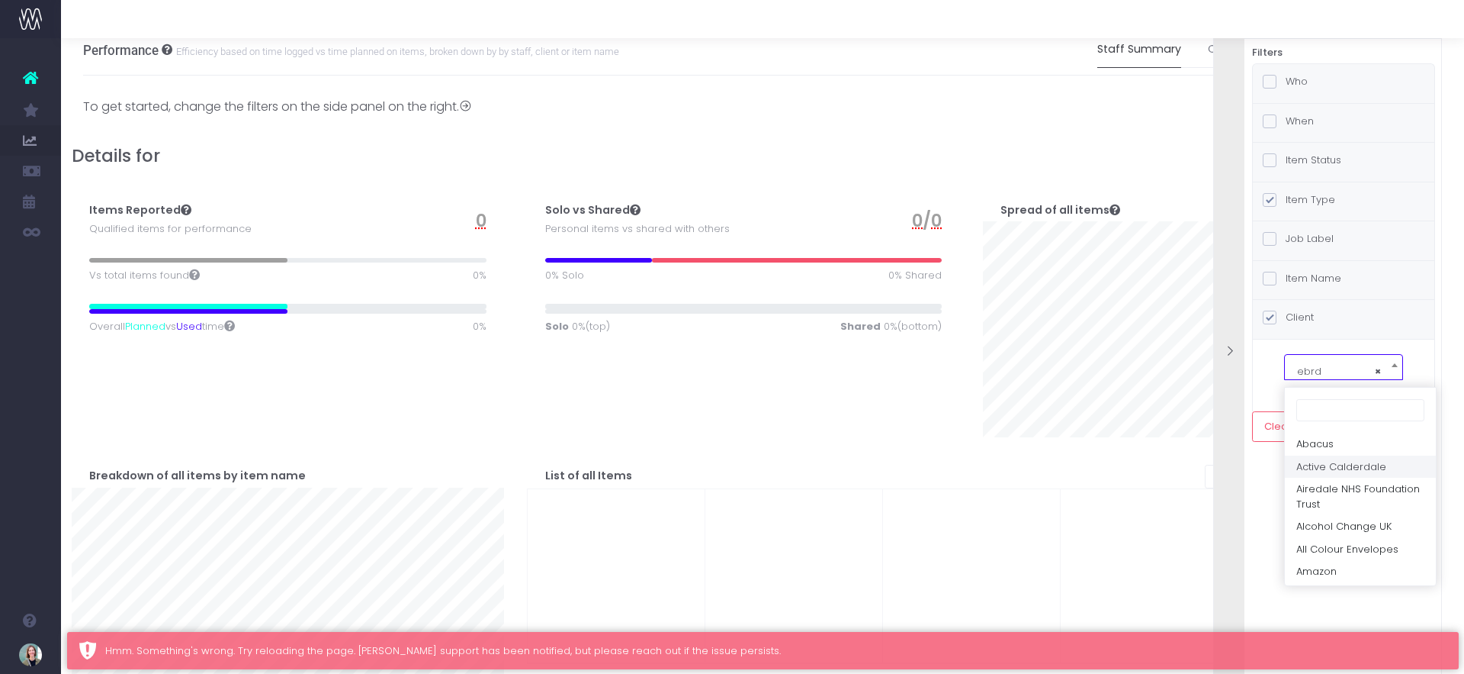
checkbox input "true"
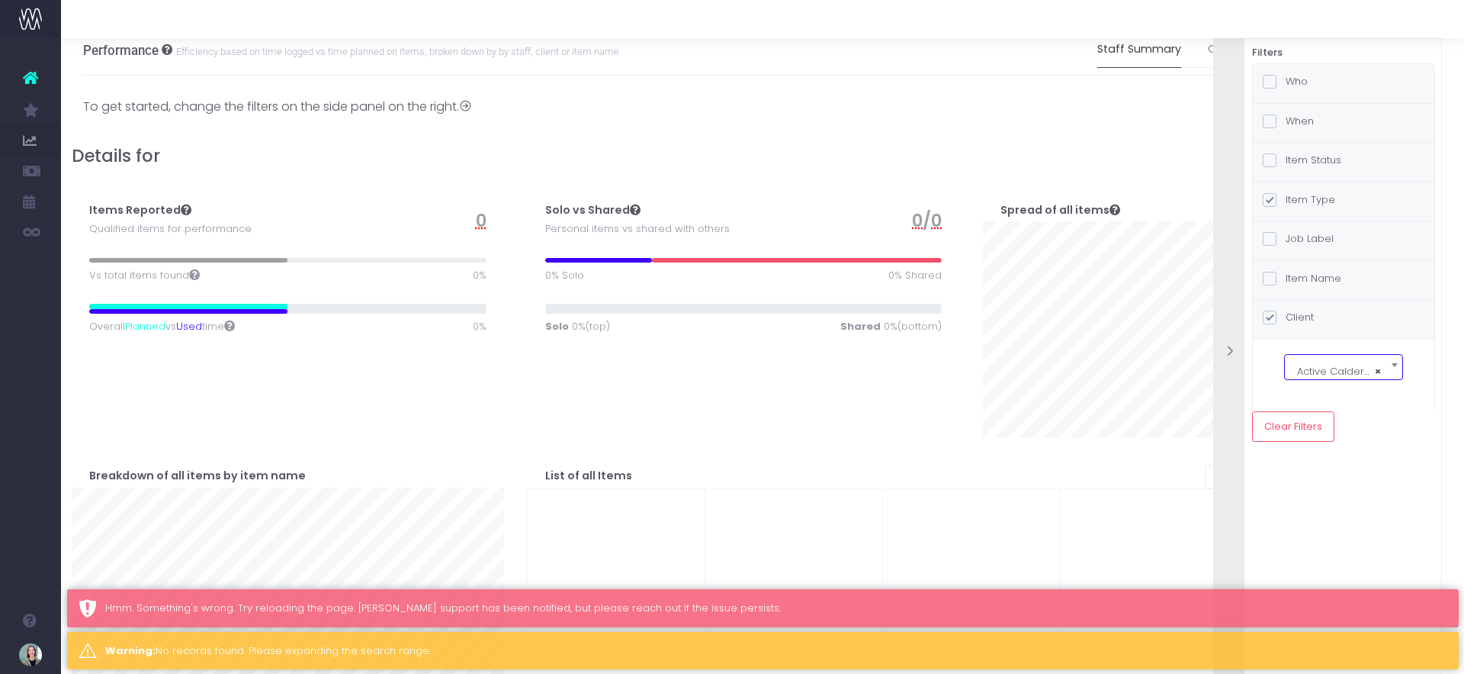
select select "Active Calderdale"
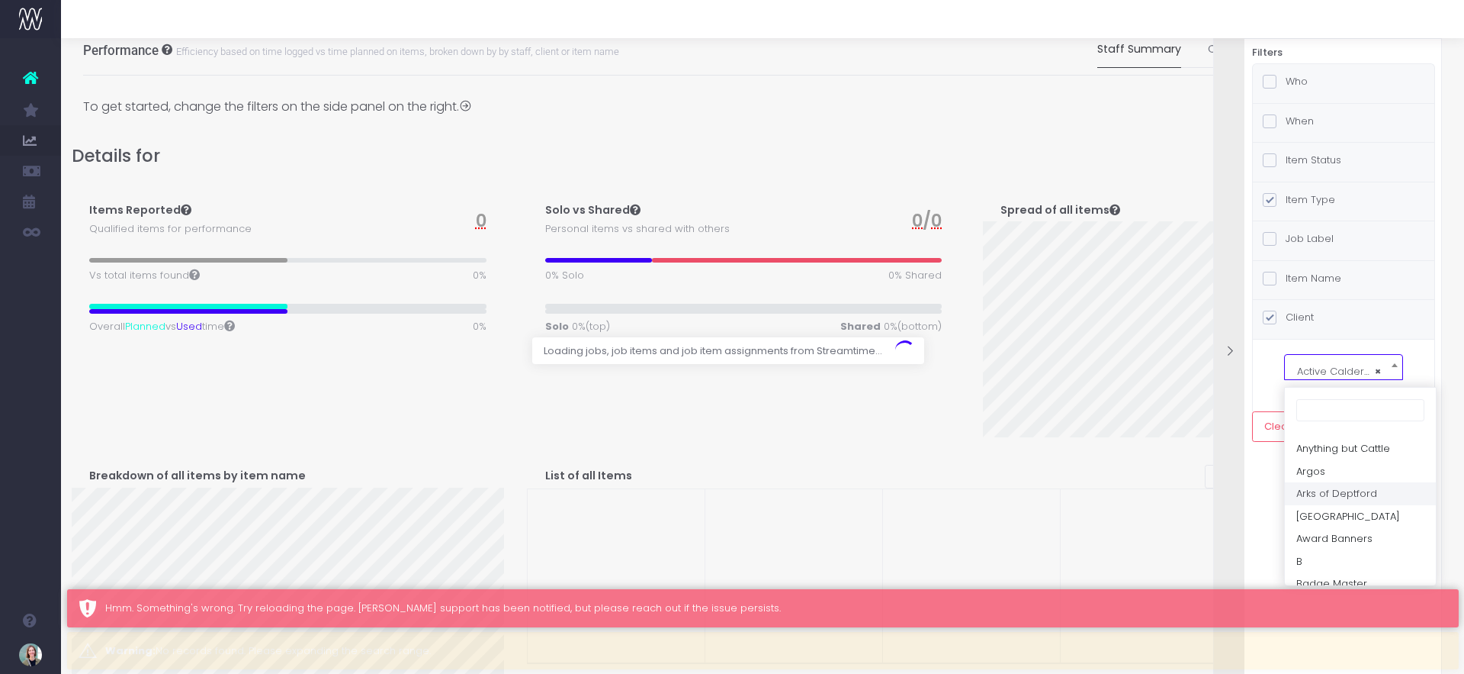
scroll to position [178, 0]
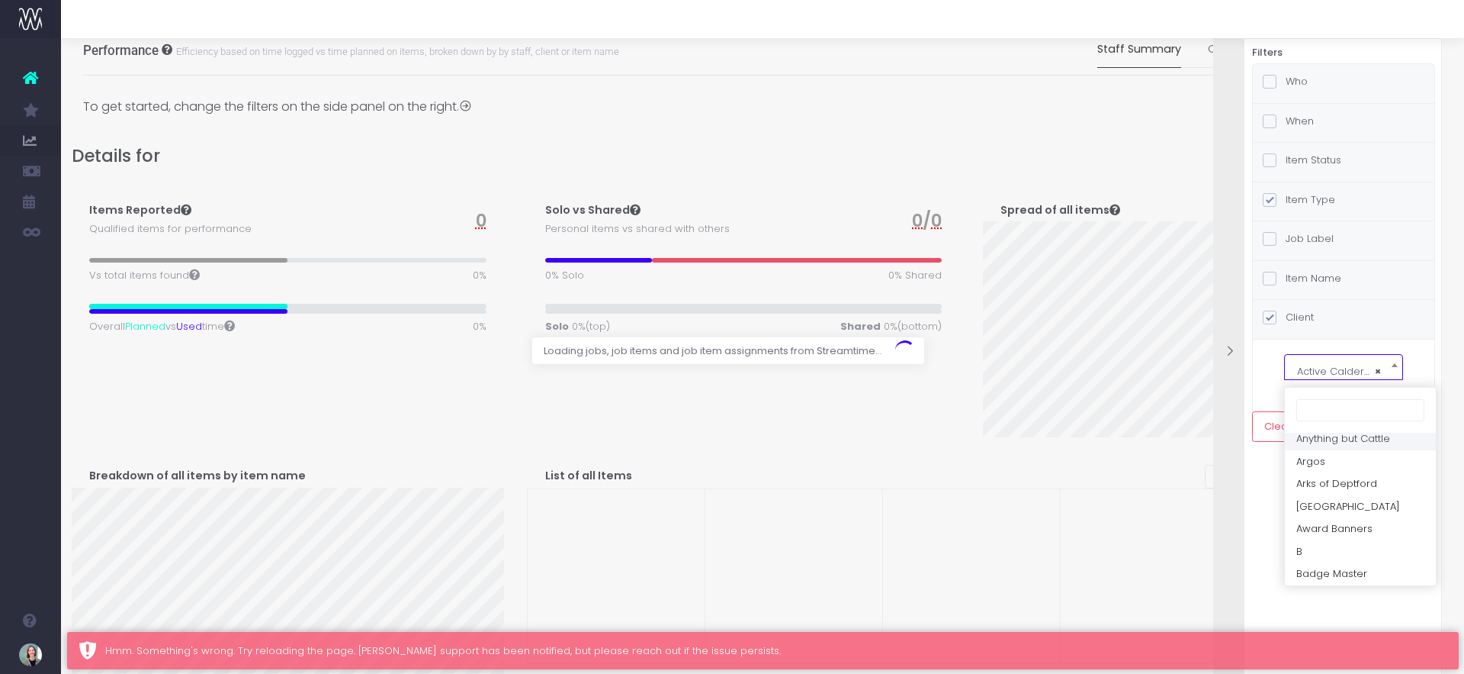
click at [1336, 407] on input "search" at bounding box center [1361, 410] width 128 height 23
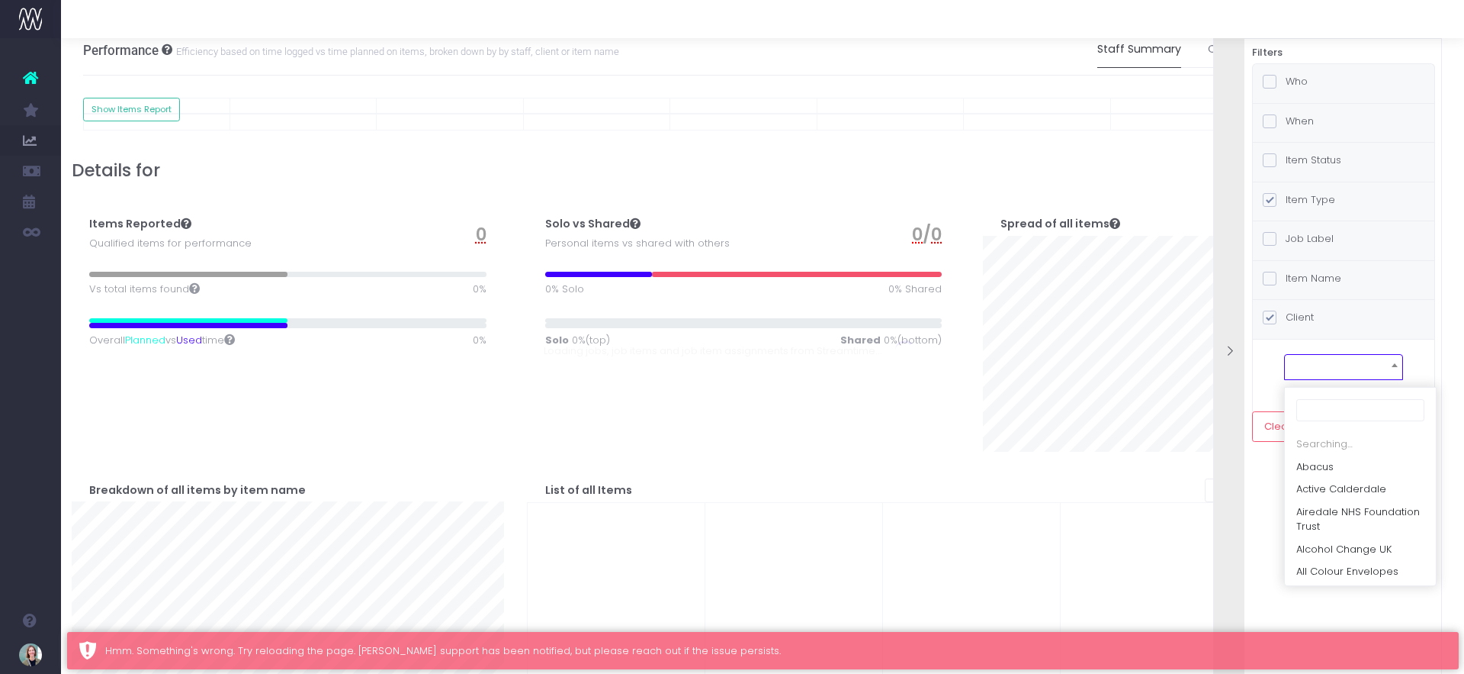
select select
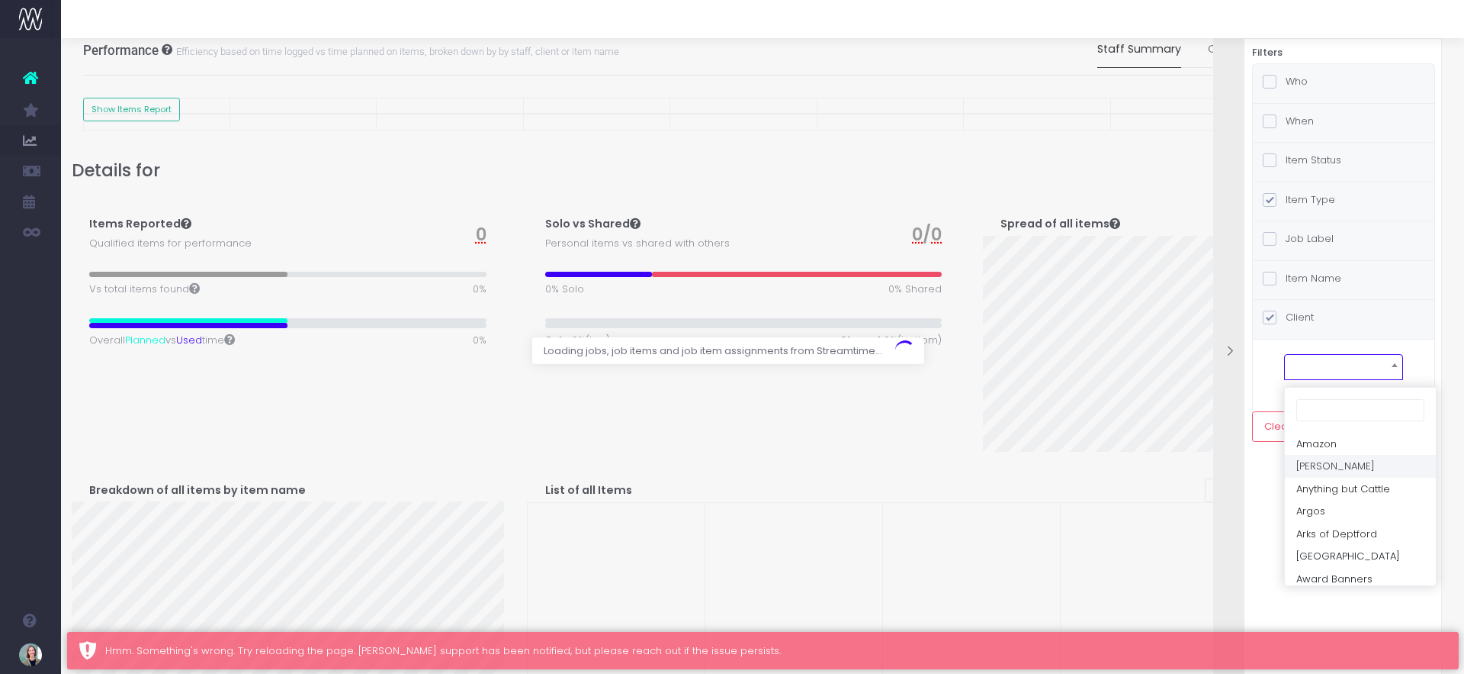
scroll to position [0, 0]
click at [1328, 418] on input "search" at bounding box center [1361, 410] width 128 height 23
click at [1270, 499] on div "Filters Who all teams Magpie Digital Consultancy Creative Behavioural Insights …" at bounding box center [1328, 375] width 229 height 674
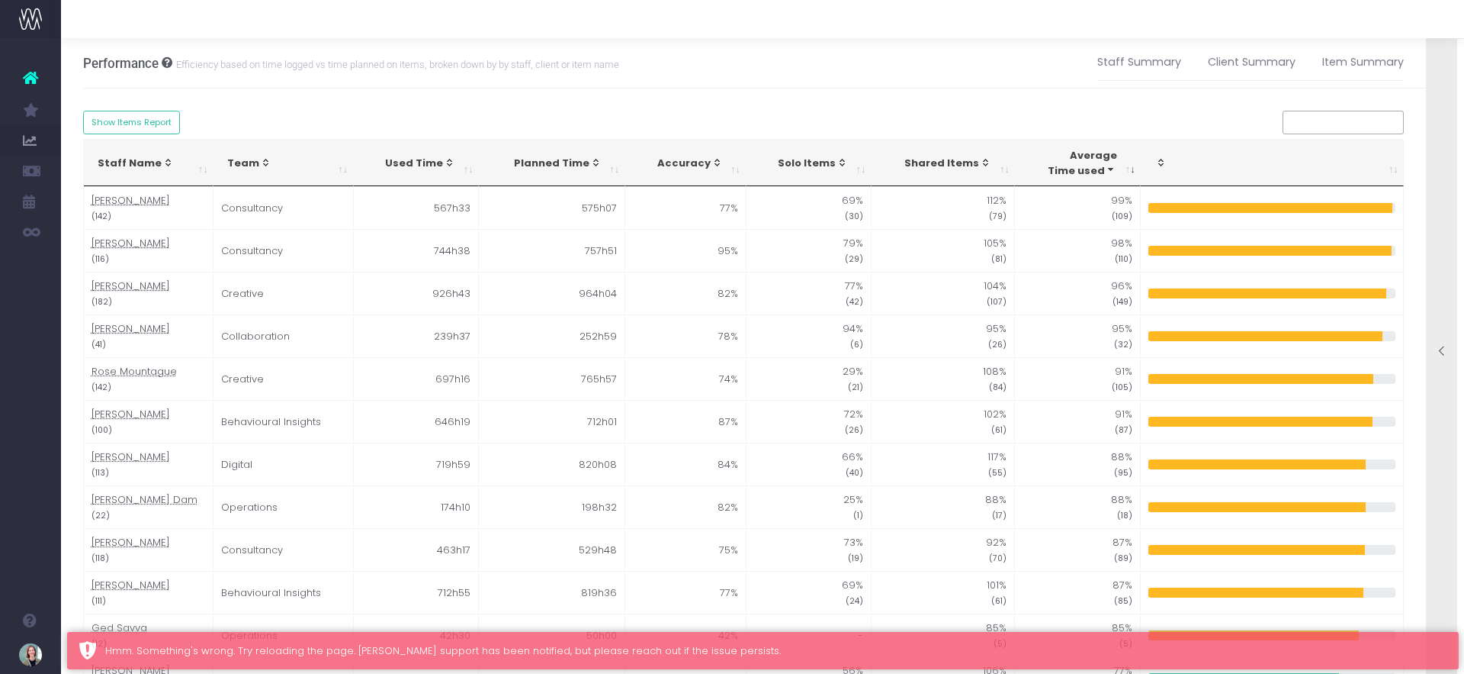
click at [256, 67] on small "Efficiency based on time logged vs time planned on items, broken down by by sta…" at bounding box center [395, 63] width 447 height 15
click at [282, 65] on small "Efficiency based on time logged vs time planned on items, broken down by by sta…" at bounding box center [395, 63] width 447 height 15
click at [1133, 53] on link "Staff Summary" at bounding box center [1140, 62] width 84 height 35
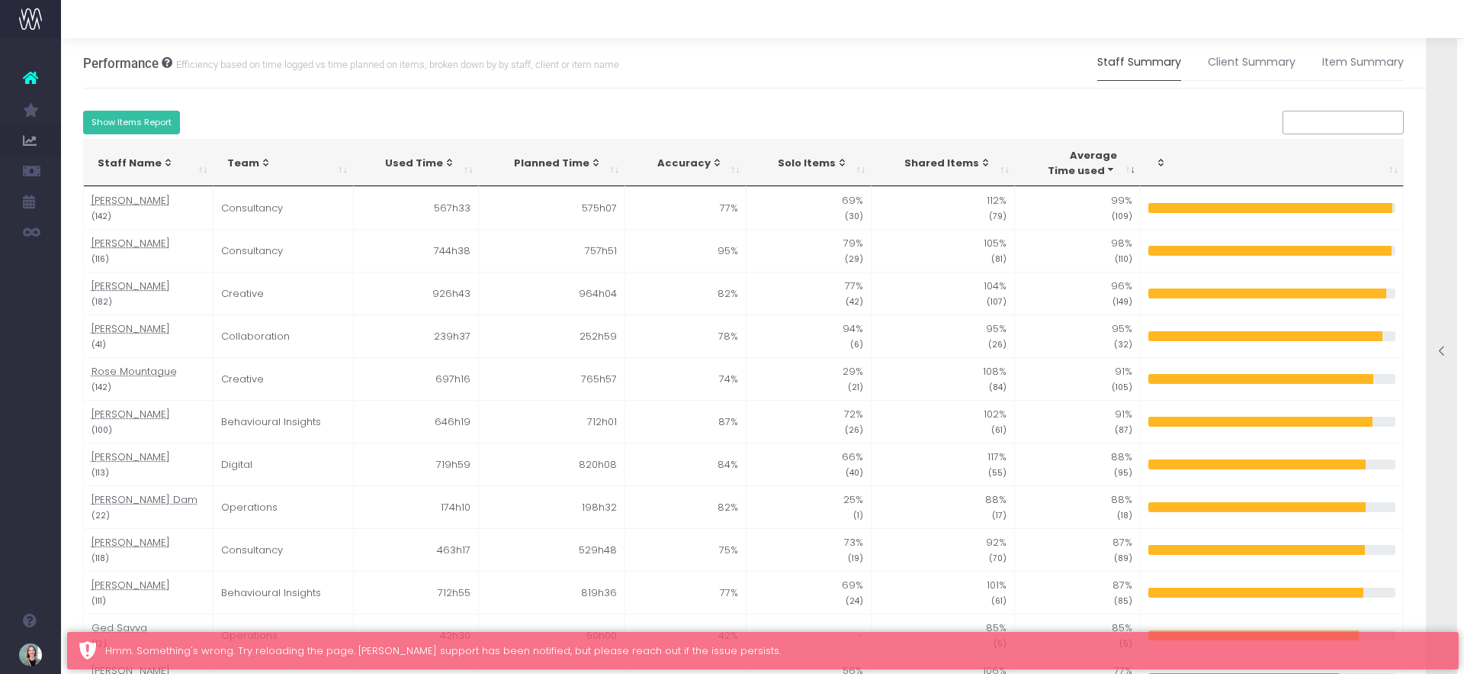
click at [134, 115] on button "Show Items Report" at bounding box center [132, 123] width 98 height 24
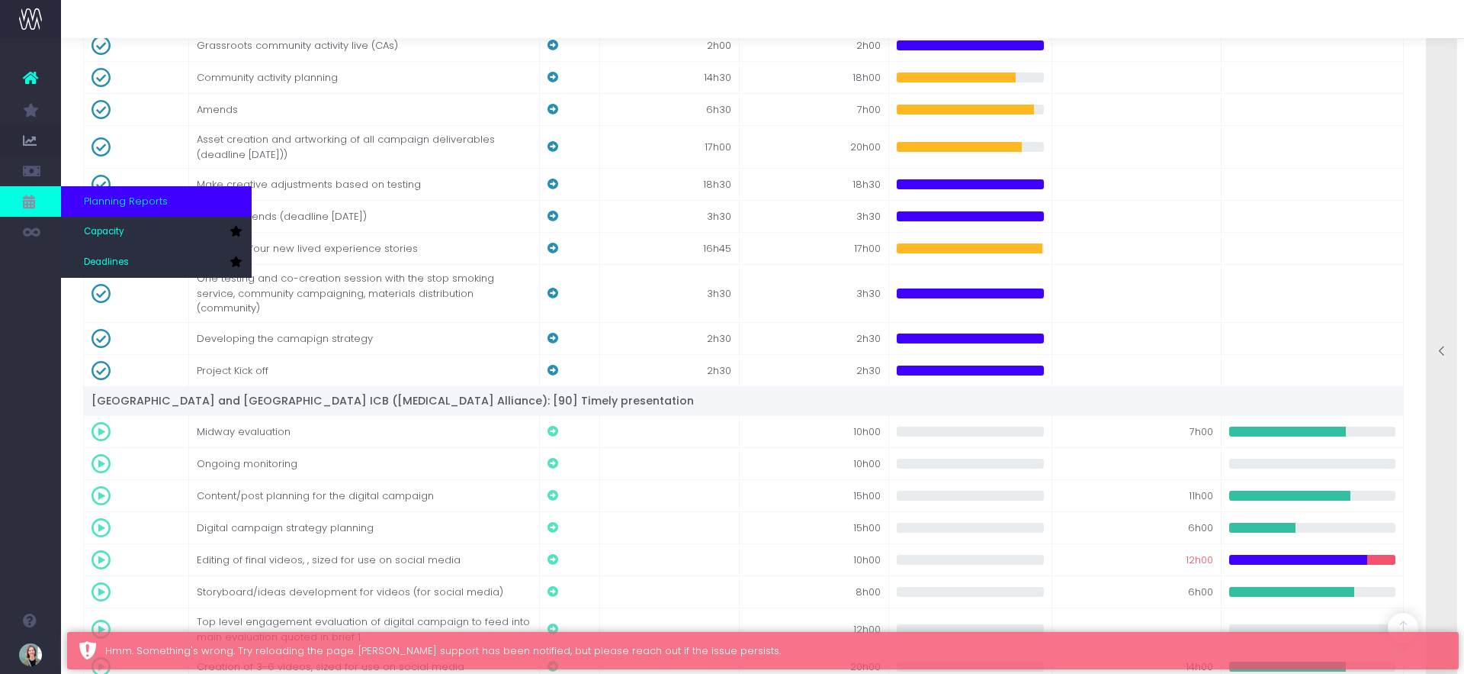
scroll to position [2, 0]
click at [104, 230] on span "Capacity" at bounding box center [104, 232] width 40 height 14
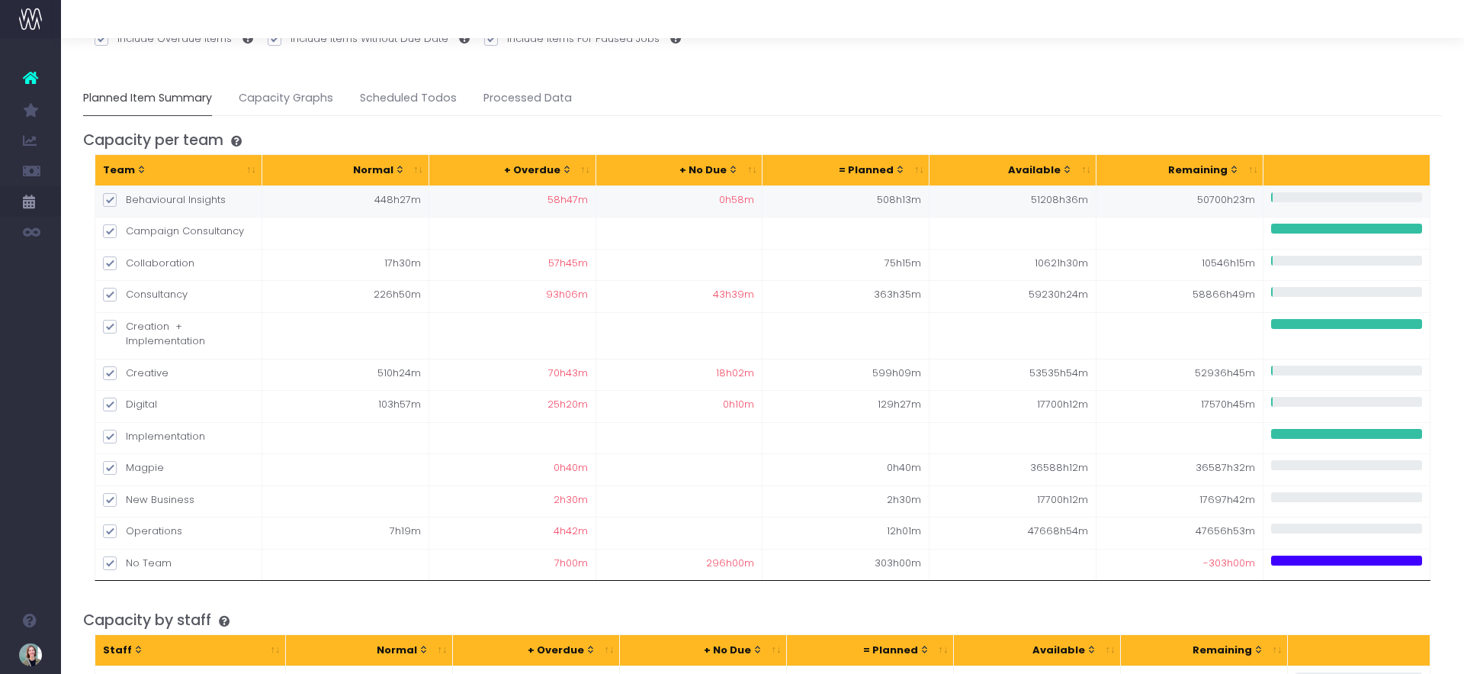
scroll to position [143, 0]
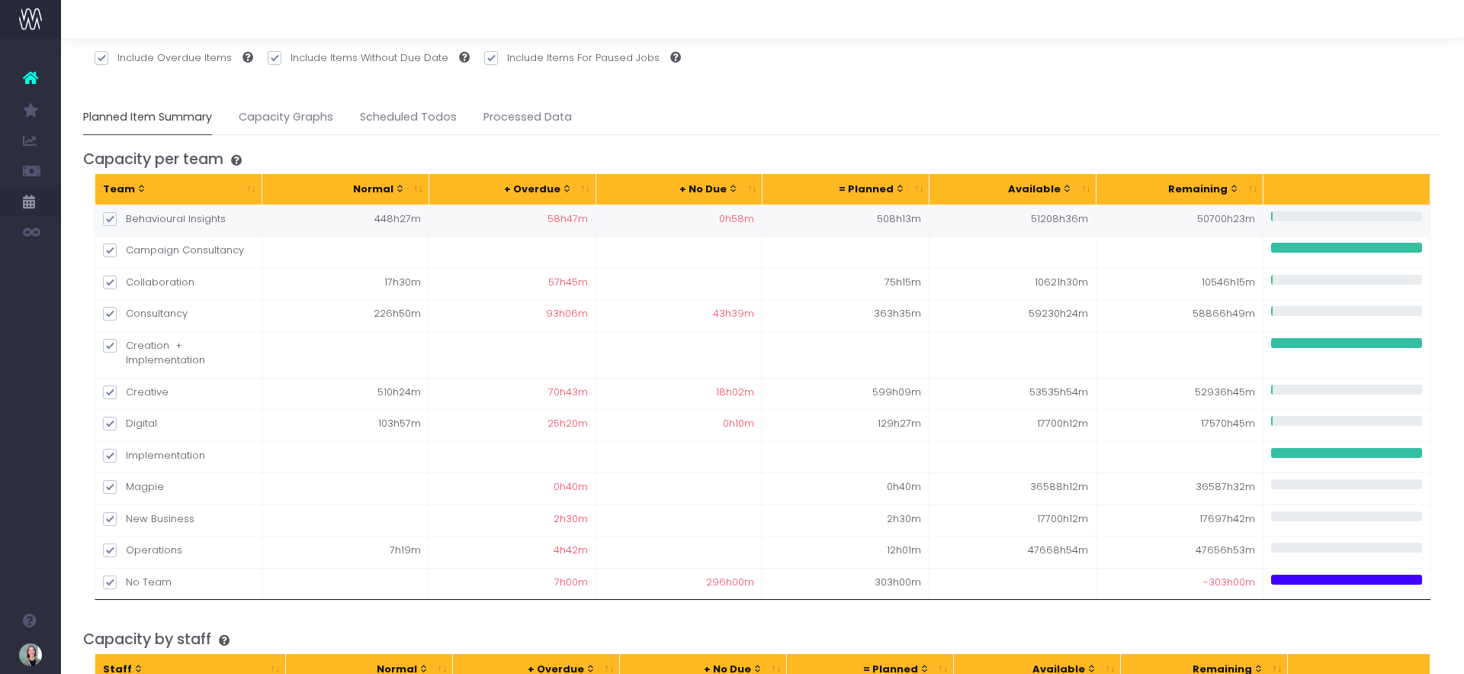
click at [1297, 216] on div at bounding box center [1347, 216] width 151 height 10
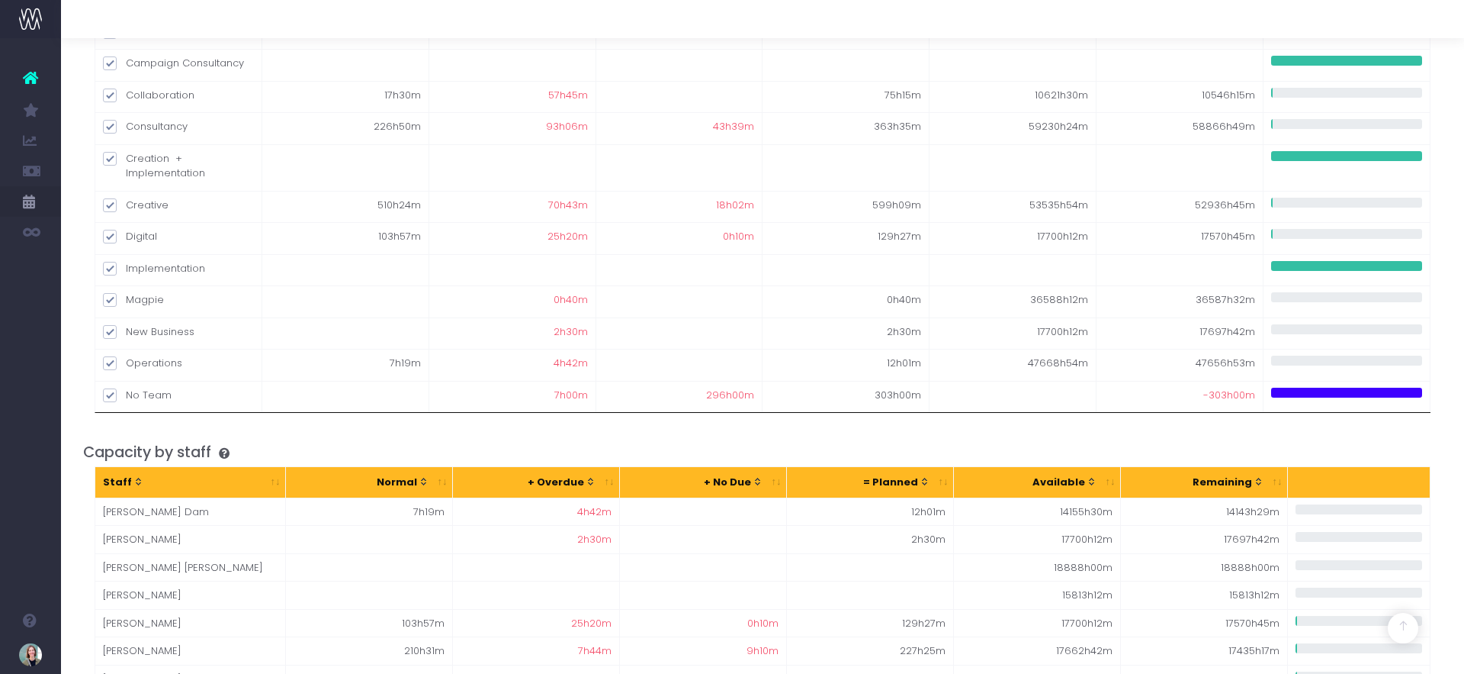
scroll to position [0, 0]
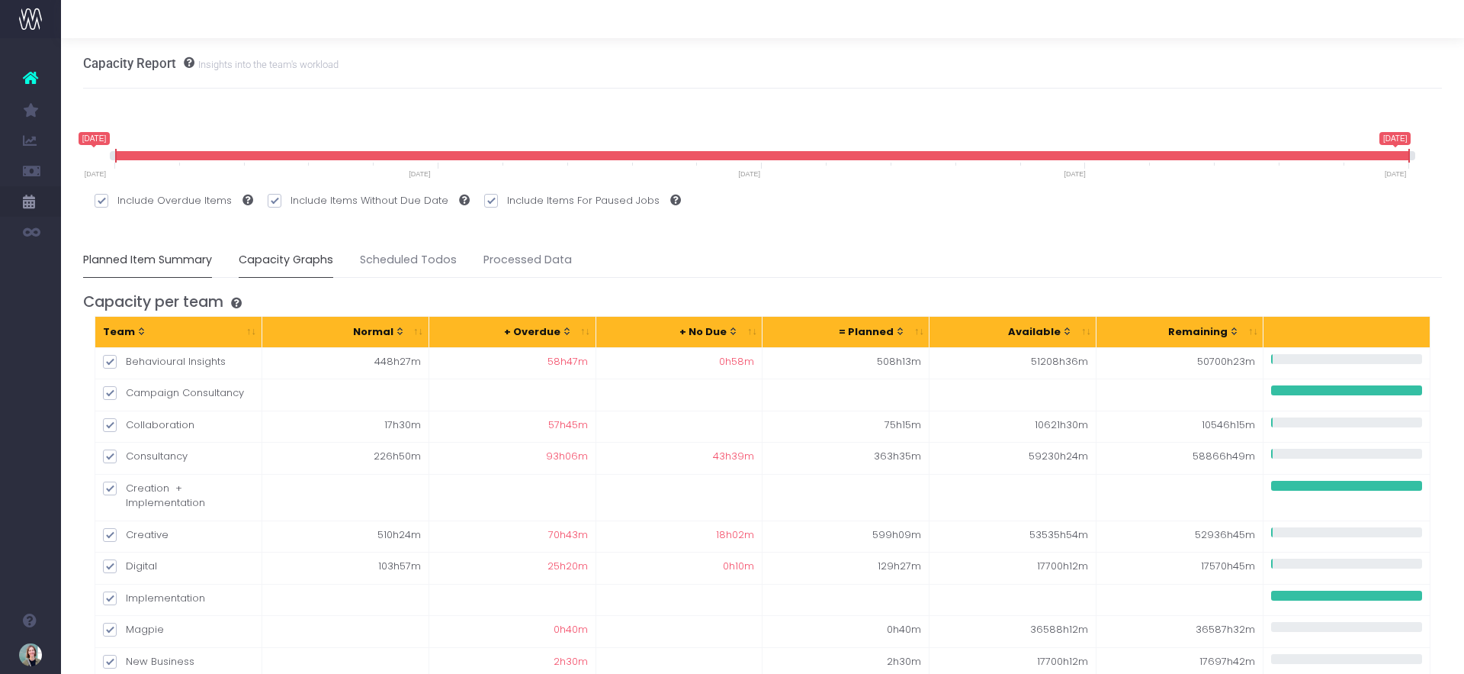
click at [271, 250] on link "Capacity Graphs" at bounding box center [286, 260] width 95 height 35
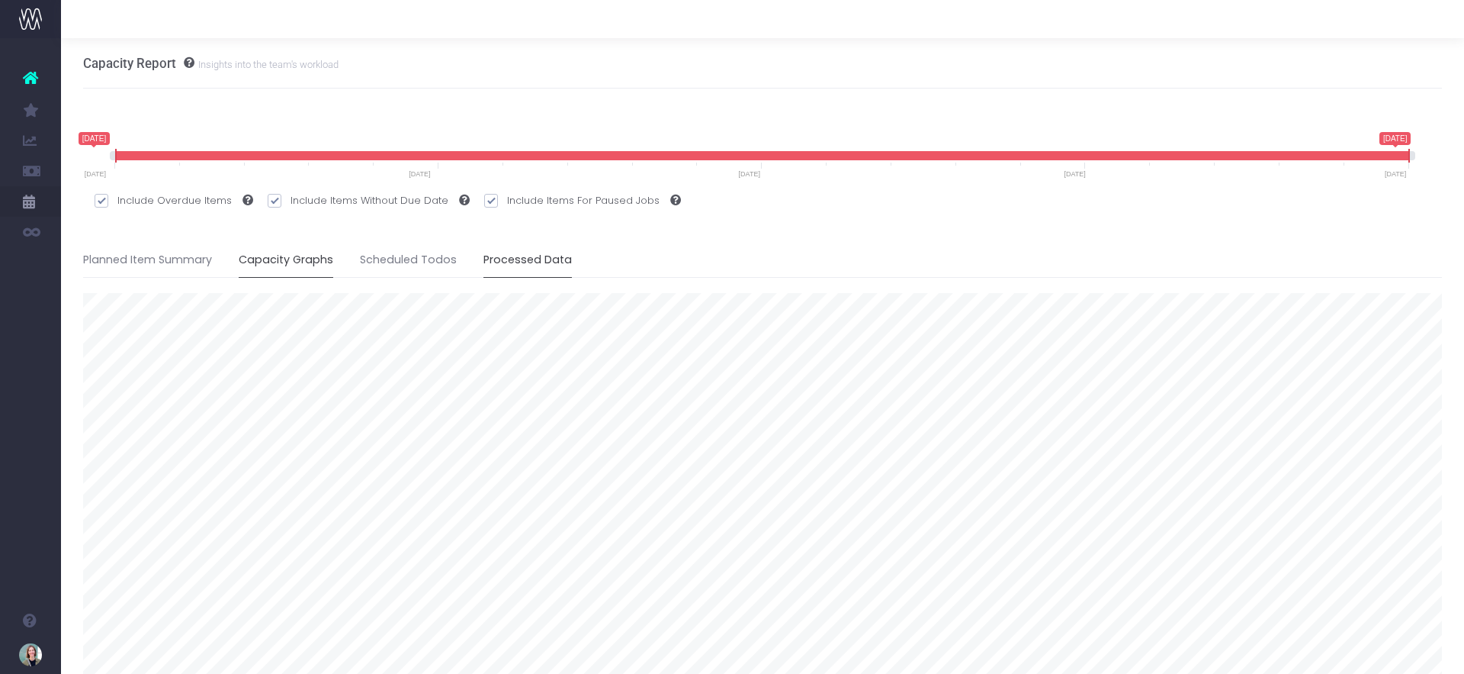
click at [528, 256] on link "Processed Data" at bounding box center [528, 260] width 88 height 35
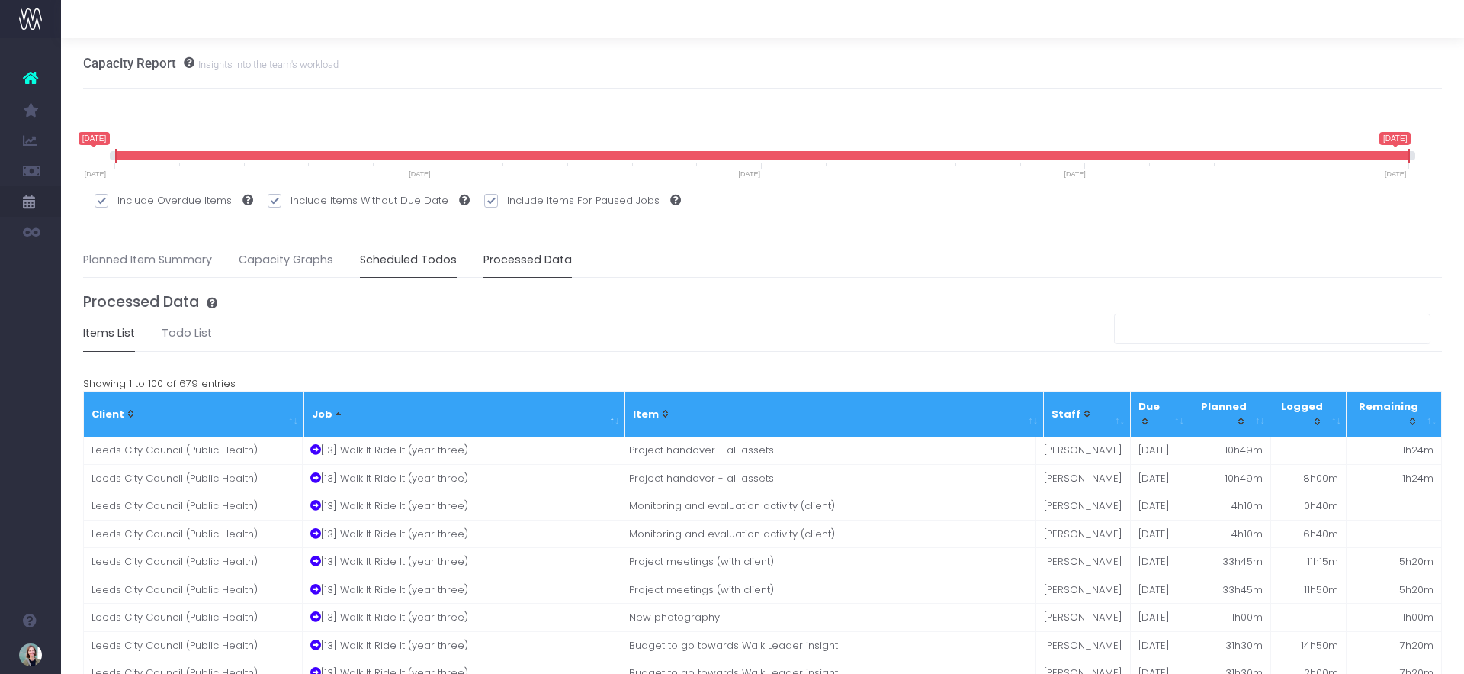
click at [433, 248] on link "Scheduled Todos" at bounding box center [408, 260] width 97 height 35
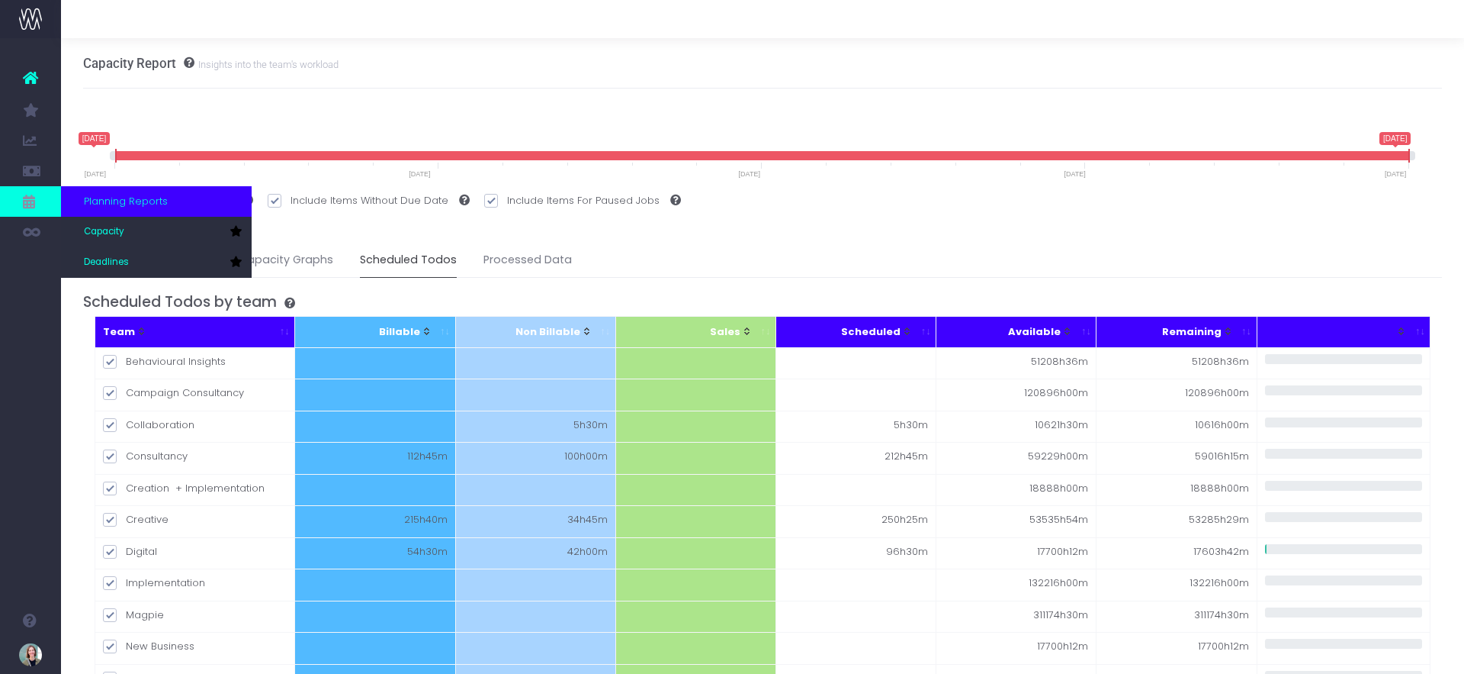
scroll to position [2, 0]
click at [125, 263] on span "Deadlines" at bounding box center [106, 263] width 45 height 14
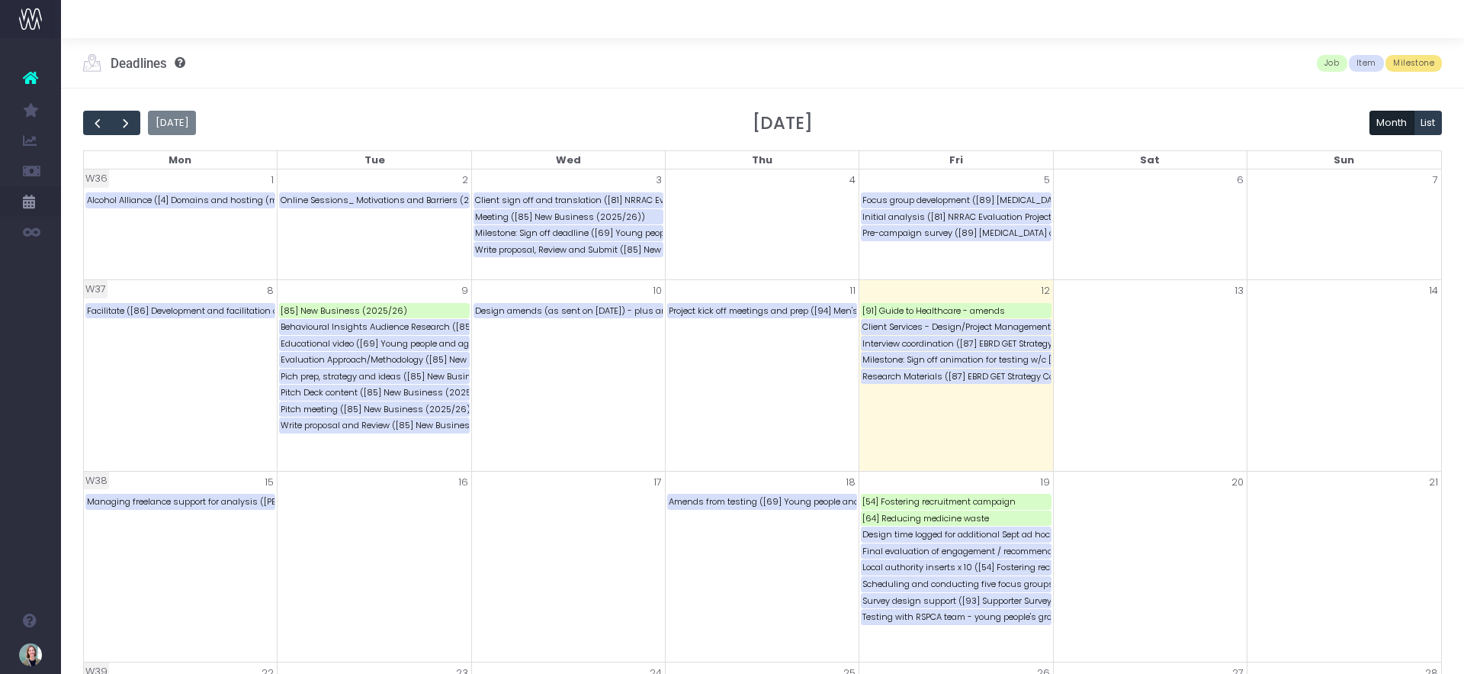
click at [1324, 96] on div "[DATE] [DATE] Month List Mon Tue Wed Thu Fri Sat Sun W36 1 Alcohol Alliance ([4…" at bounding box center [762, 633] width 1403 height 1091
click at [1332, 62] on span "Job" at bounding box center [1332, 63] width 31 height 17
